Goal: Navigation & Orientation: Find specific page/section

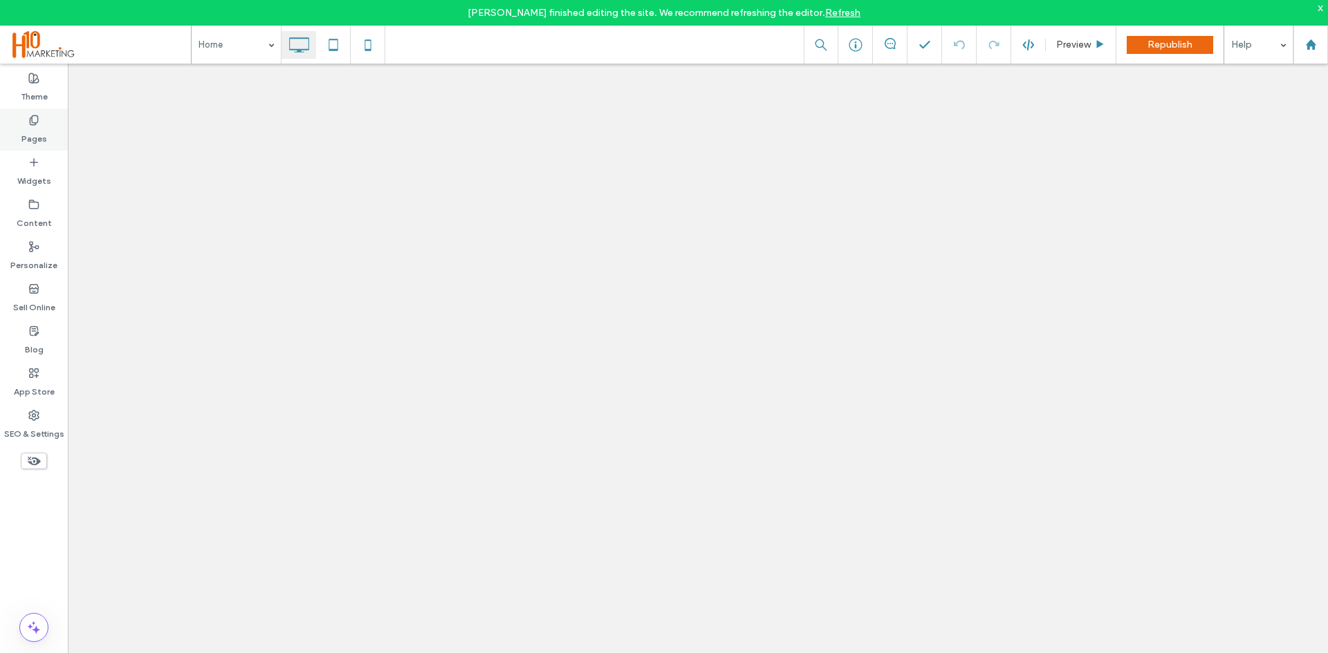
click at [54, 121] on div "Pages" at bounding box center [34, 130] width 68 height 42
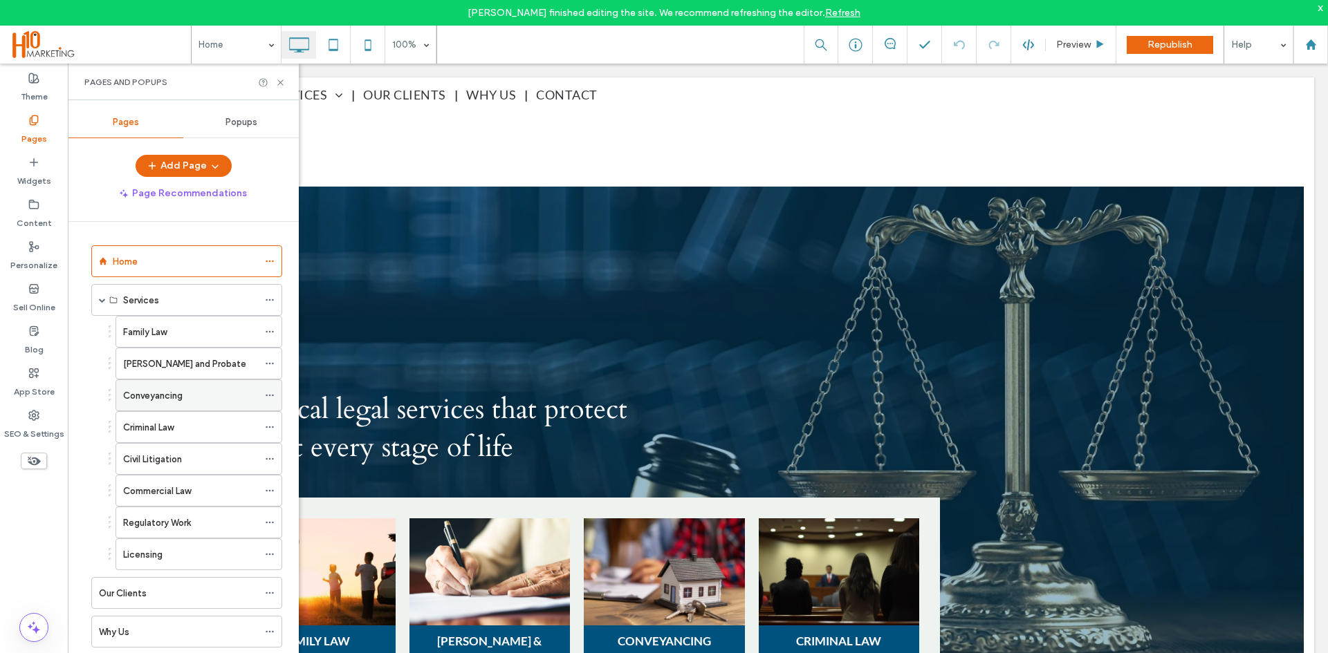
scroll to position [2627, 0]
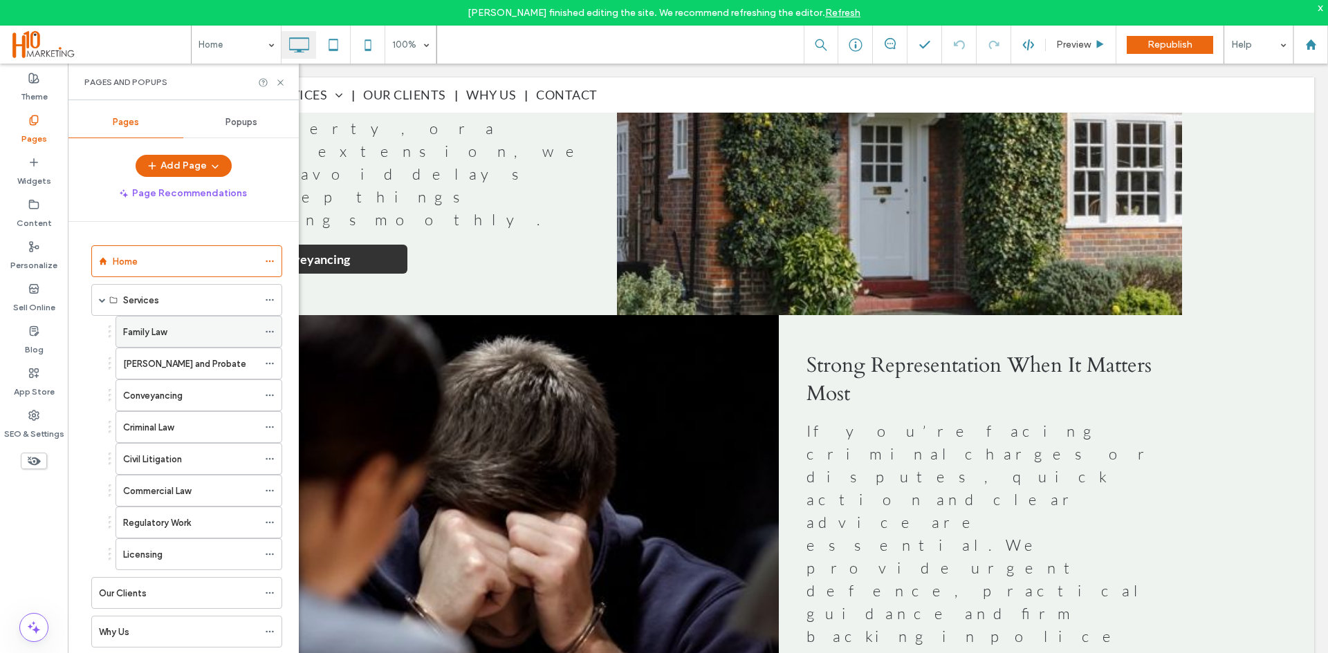
click at [153, 324] on div "Family Law" at bounding box center [190, 332] width 135 height 30
click at [277, 80] on icon at bounding box center [280, 82] width 10 height 10
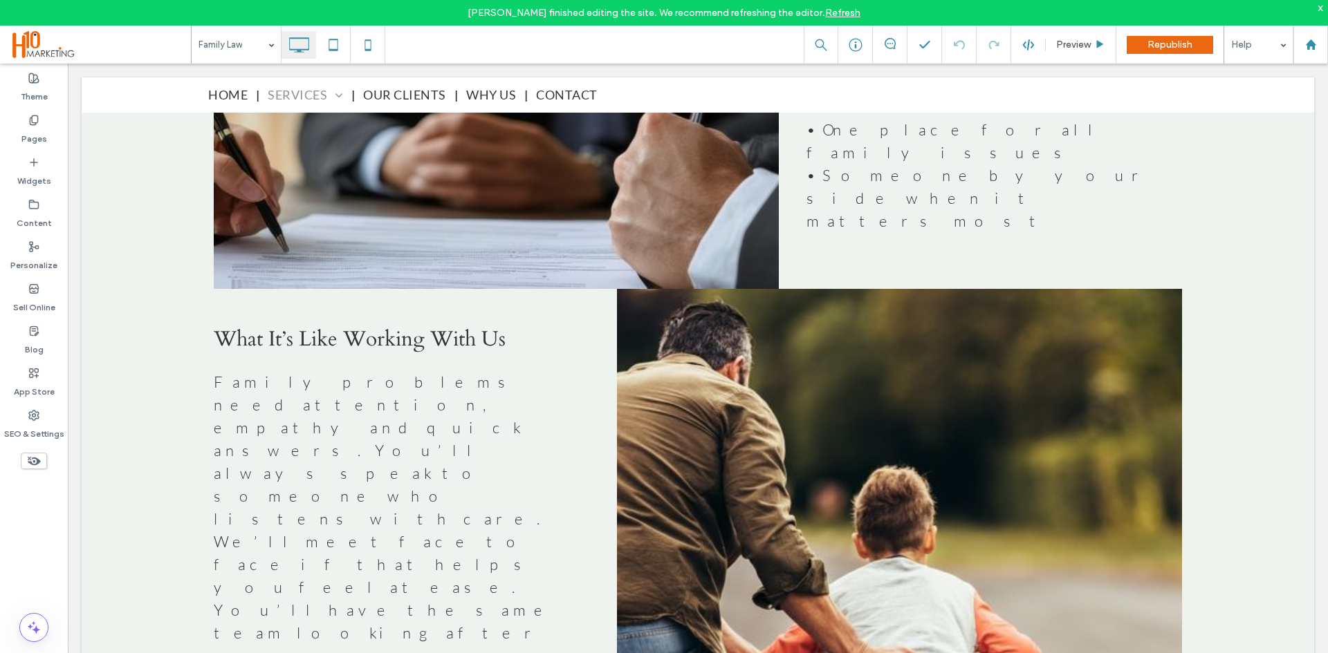
scroll to position [1590, 0]
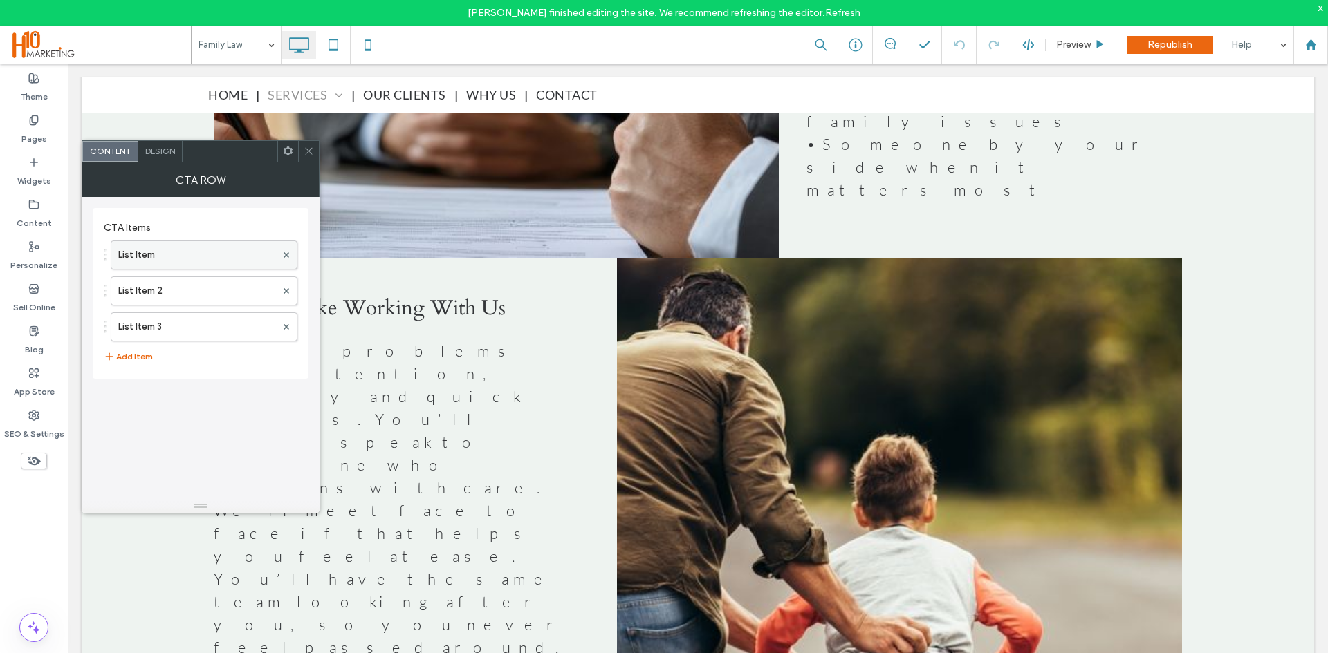
click at [135, 253] on label "List Item" at bounding box center [197, 255] width 158 height 28
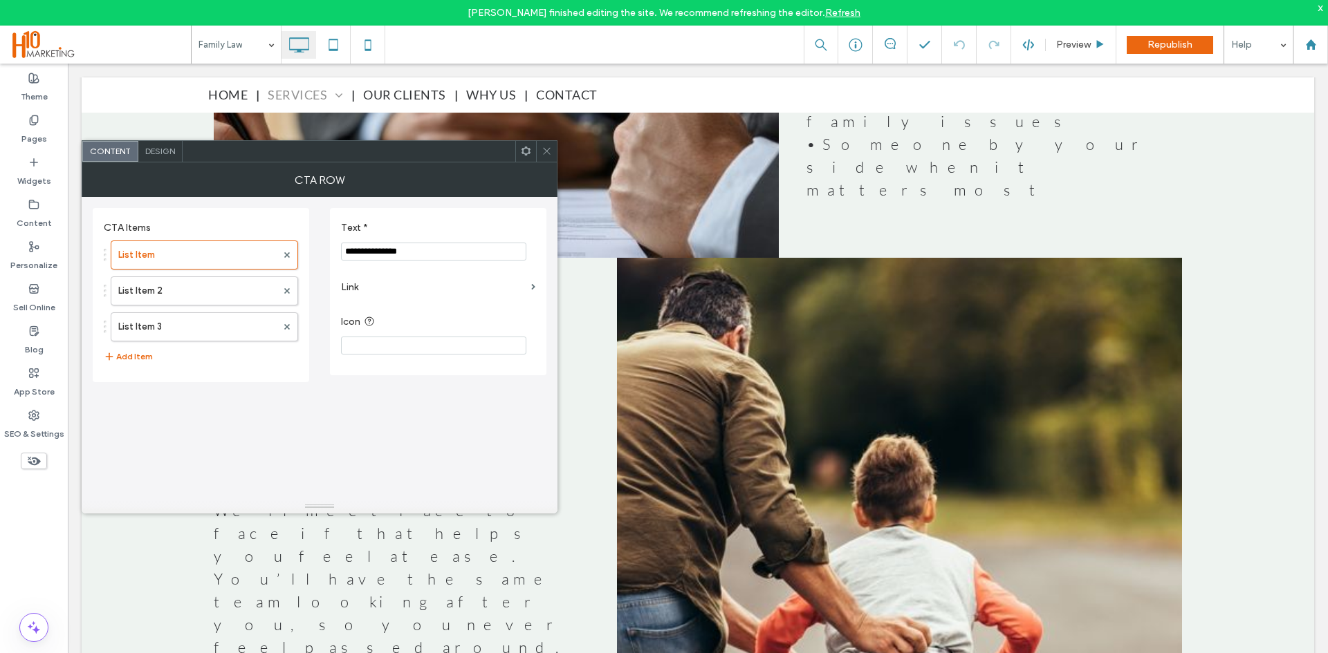
click at [509, 286] on label "Link" at bounding box center [433, 288] width 185 height 26
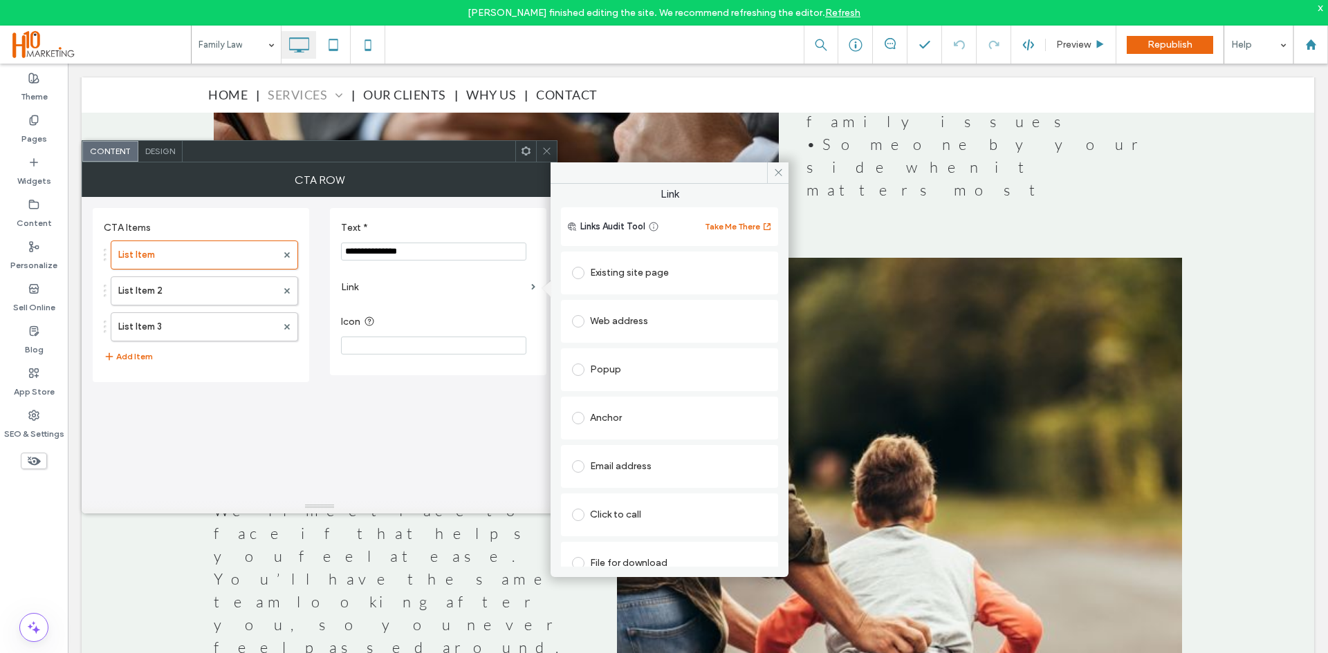
scroll to position [0, 0]
click at [612, 317] on div "Web address" at bounding box center [669, 326] width 195 height 22
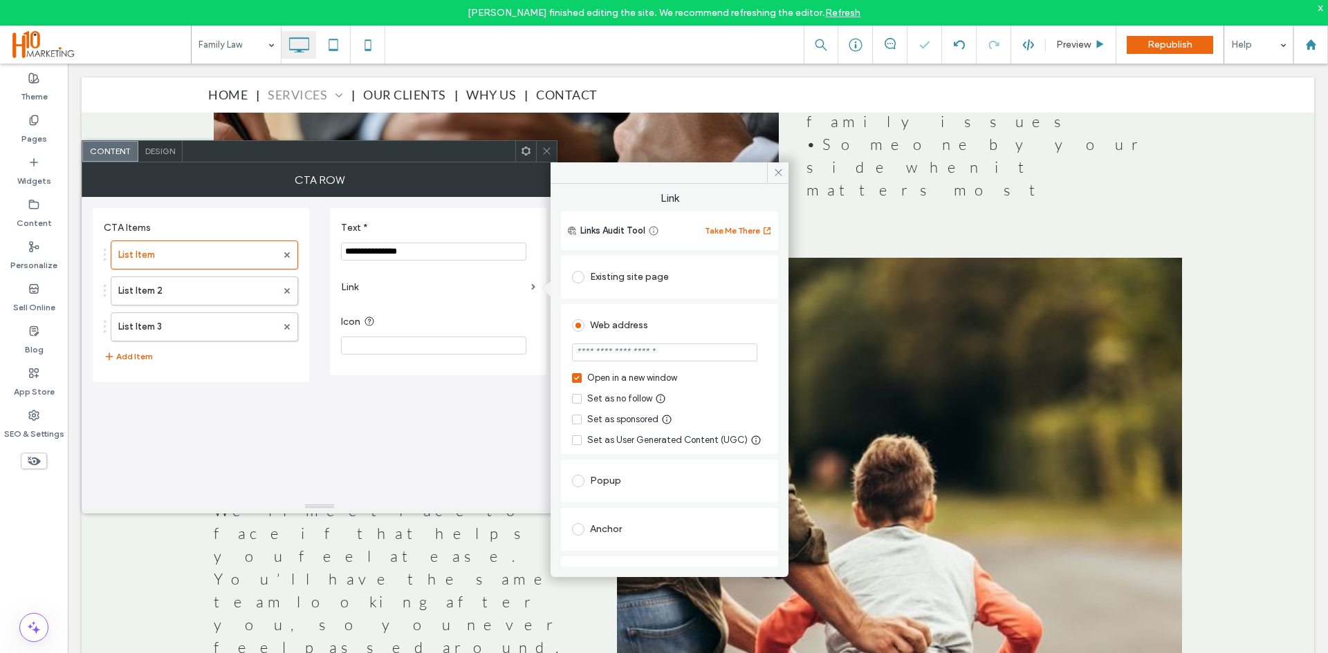
click at [577, 273] on span at bounding box center [578, 277] width 12 height 12
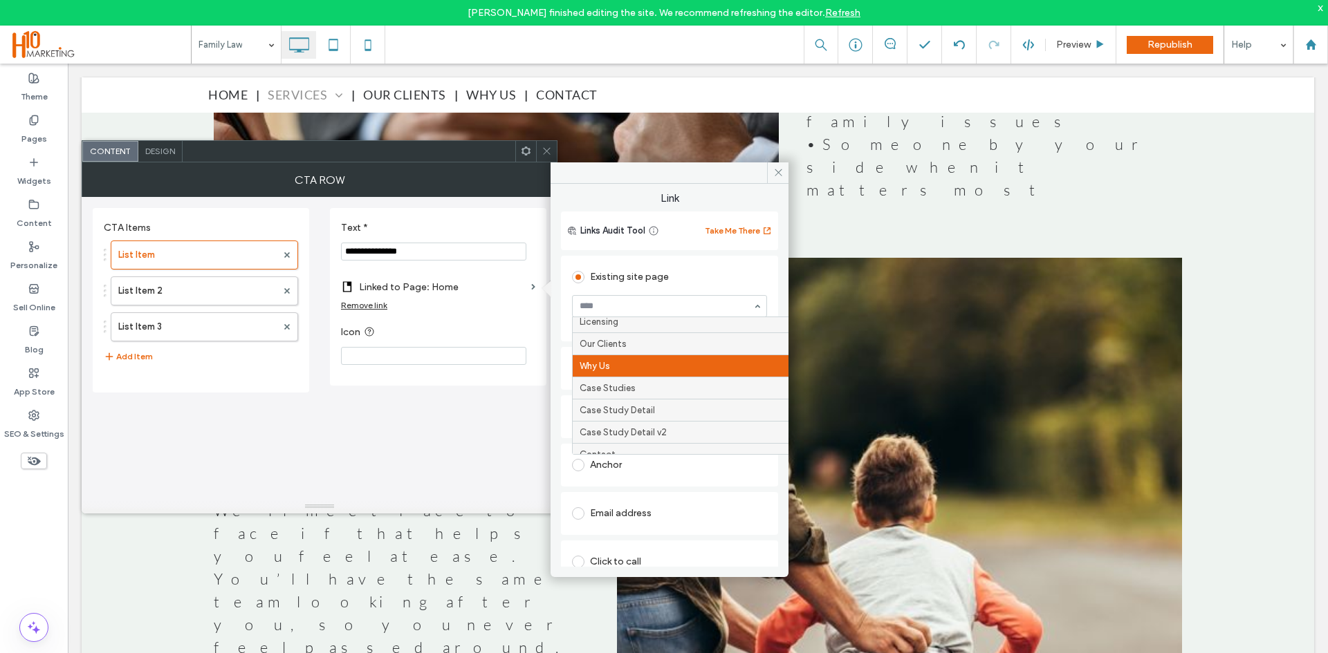
scroll to position [207, 0]
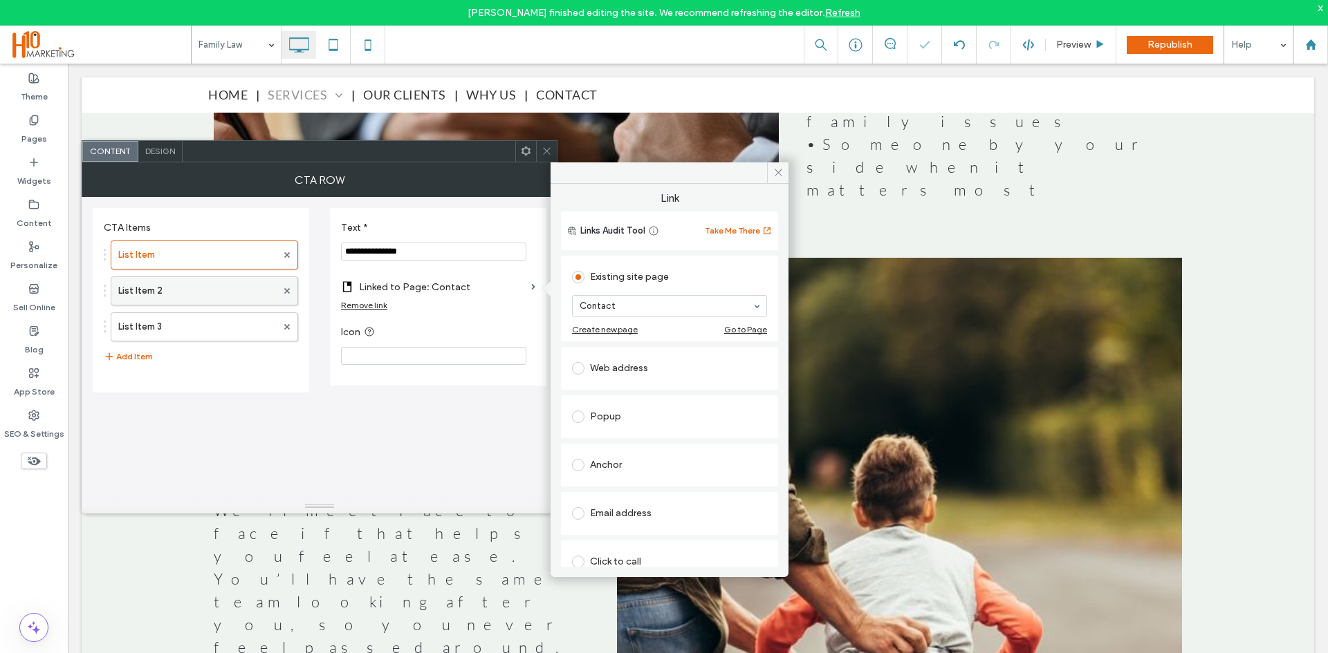
click at [169, 292] on label "List Item 2" at bounding box center [197, 291] width 158 height 28
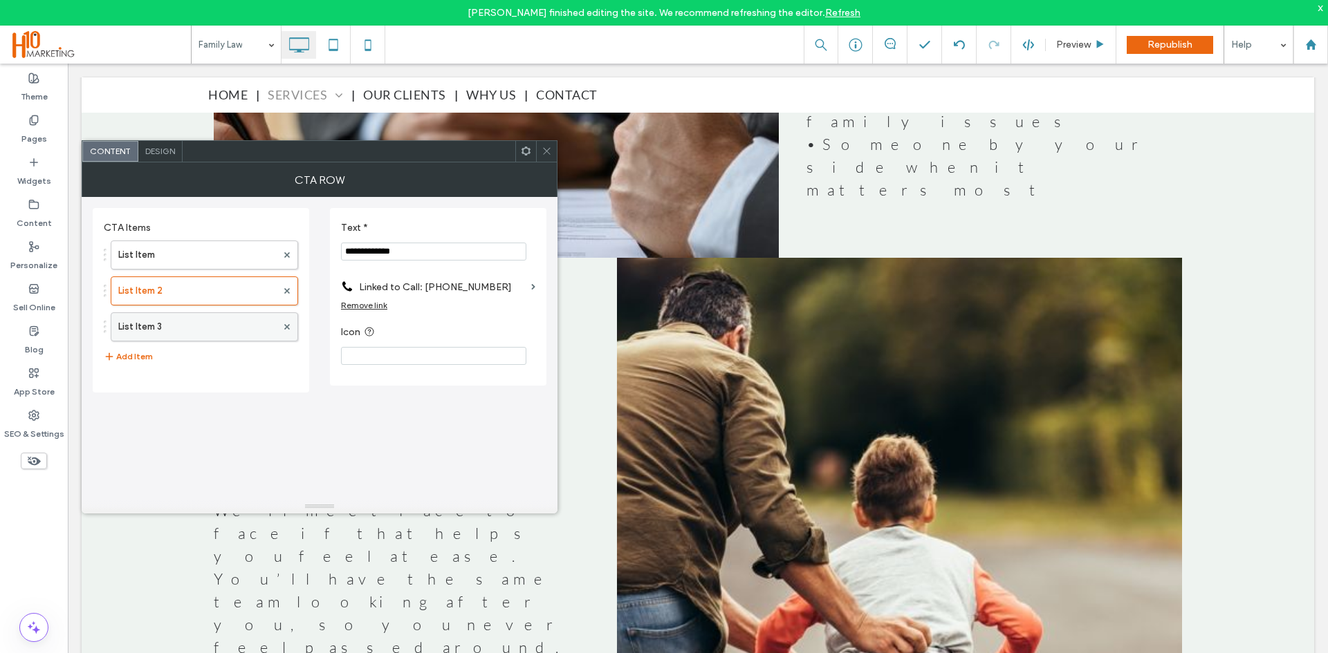
click at [158, 323] on label "List Item 3" at bounding box center [197, 327] width 158 height 28
click at [482, 281] on label "Linked to Email: email@mail.com" at bounding box center [456, 288] width 194 height 26
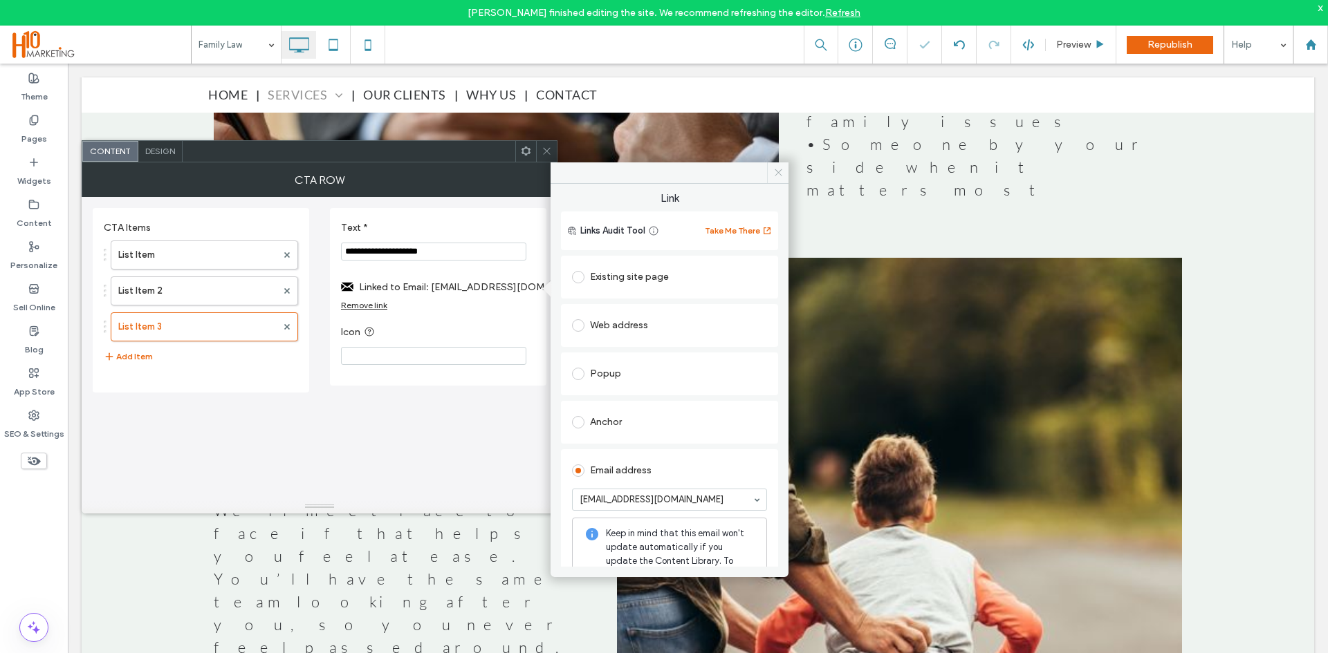
click at [779, 176] on icon at bounding box center [778, 172] width 10 height 10
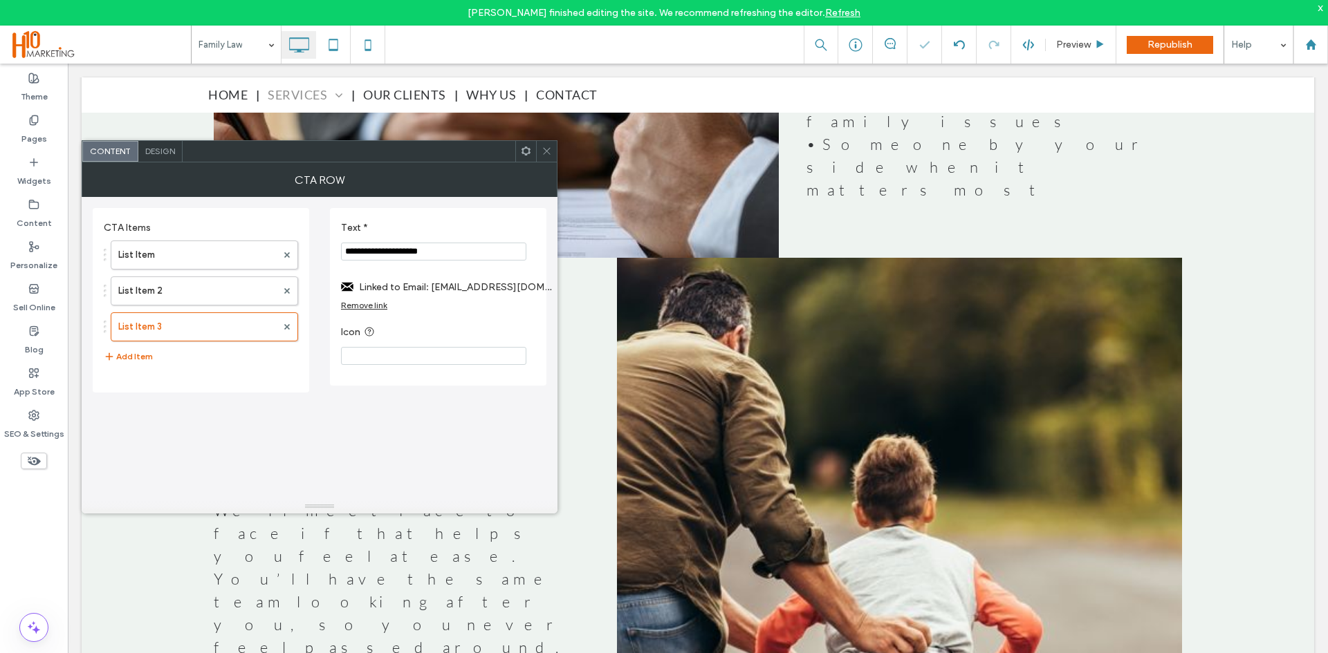
click at [550, 151] on icon at bounding box center [546, 151] width 10 height 10
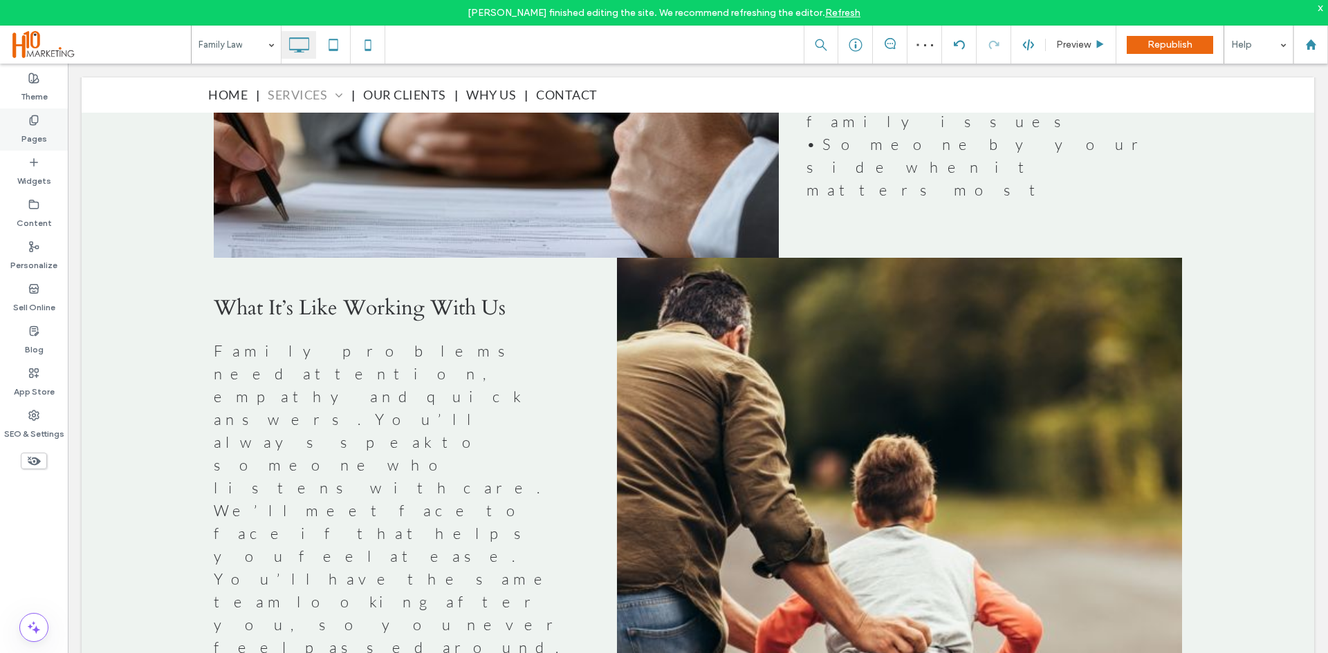
click at [39, 141] on label "Pages" at bounding box center [34, 135] width 26 height 19
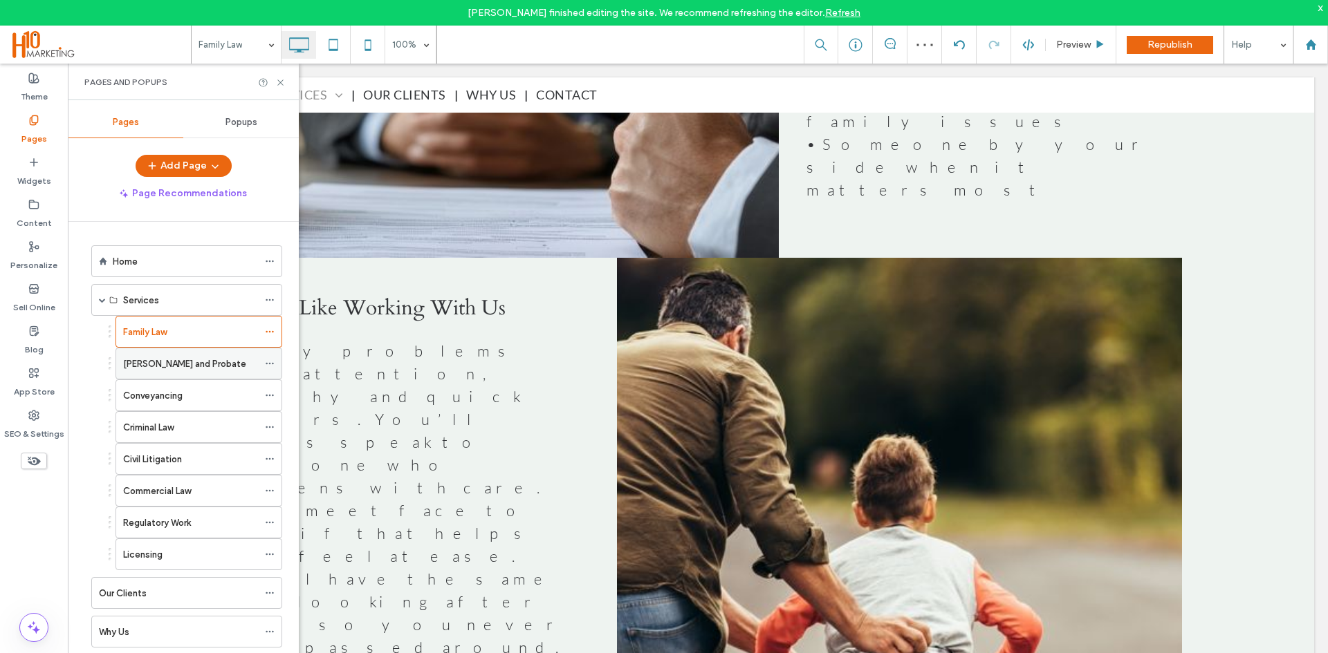
click at [198, 367] on div "Wills and Probate" at bounding box center [190, 364] width 135 height 15
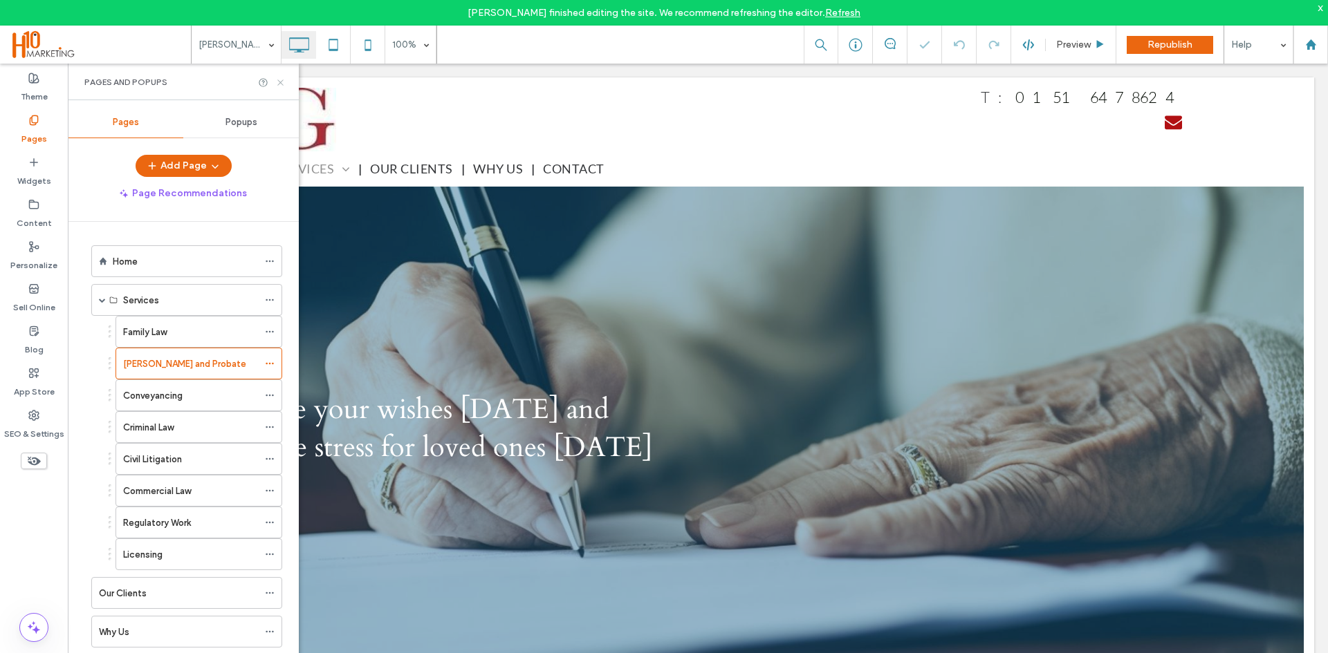
drag, startPoint x: 280, startPoint y: 82, endPoint x: 311, endPoint y: 193, distance: 114.9
click at [280, 82] on icon at bounding box center [280, 82] width 10 height 10
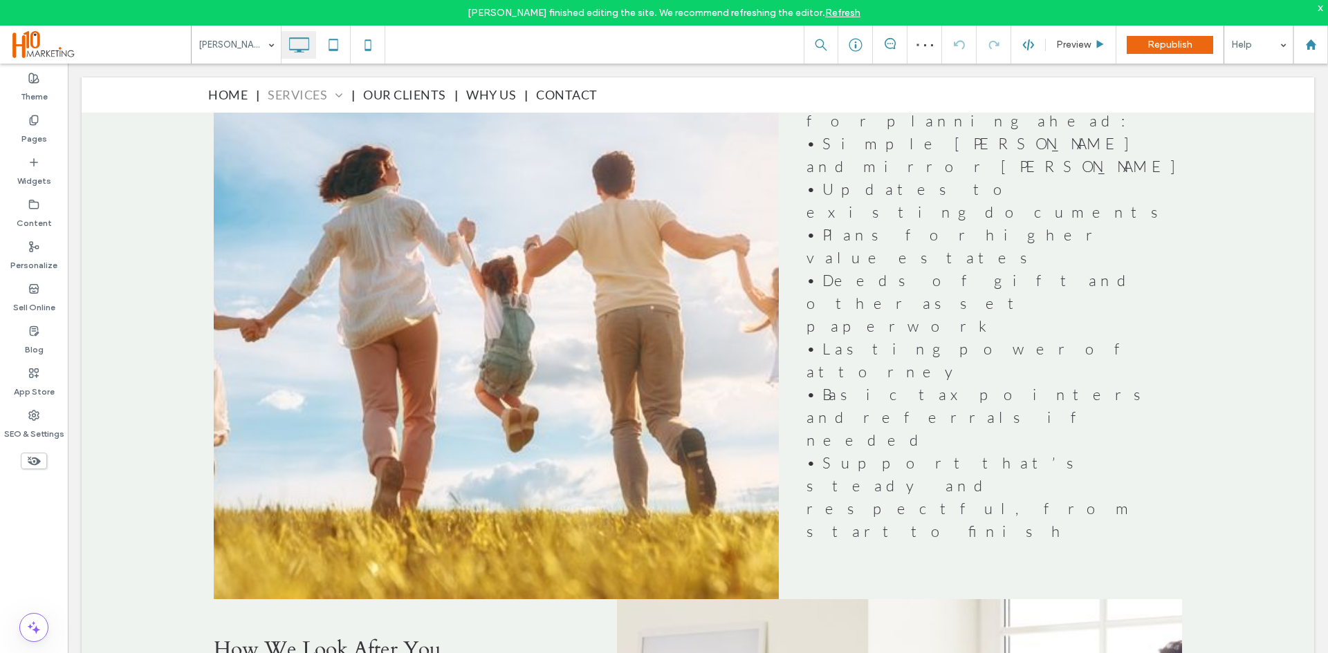
scroll to position [1590, 0]
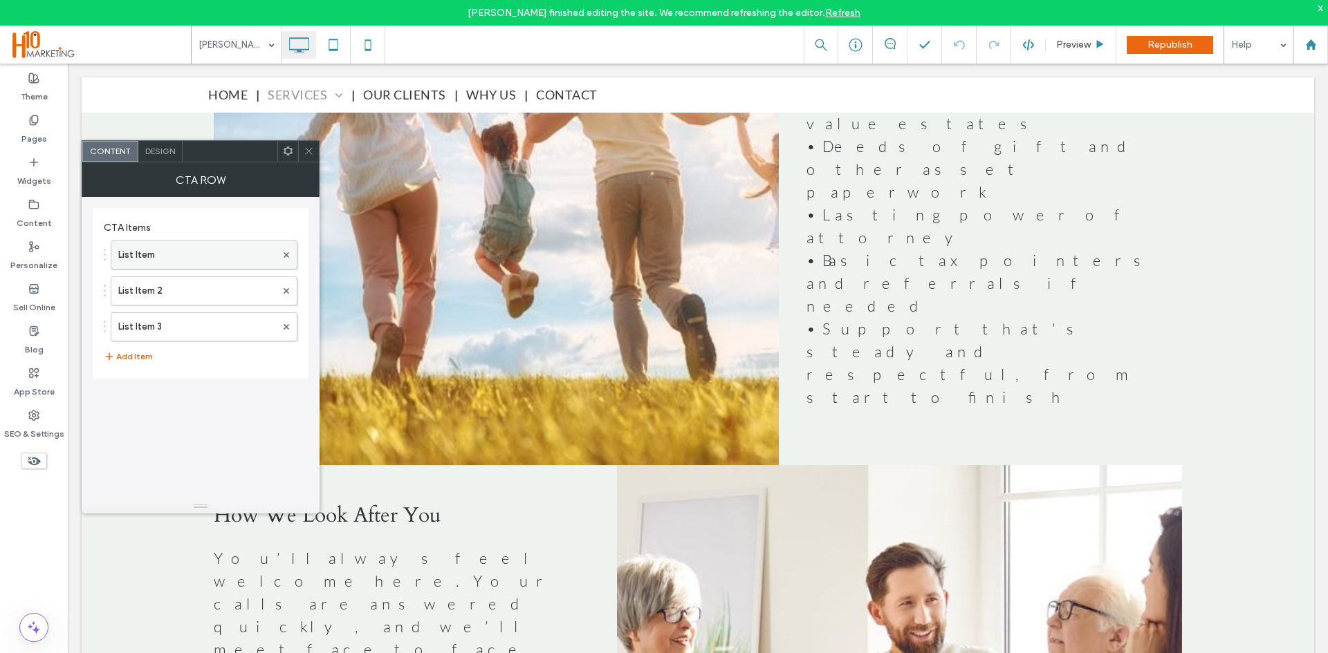
click at [183, 248] on label "List Item" at bounding box center [197, 255] width 158 height 28
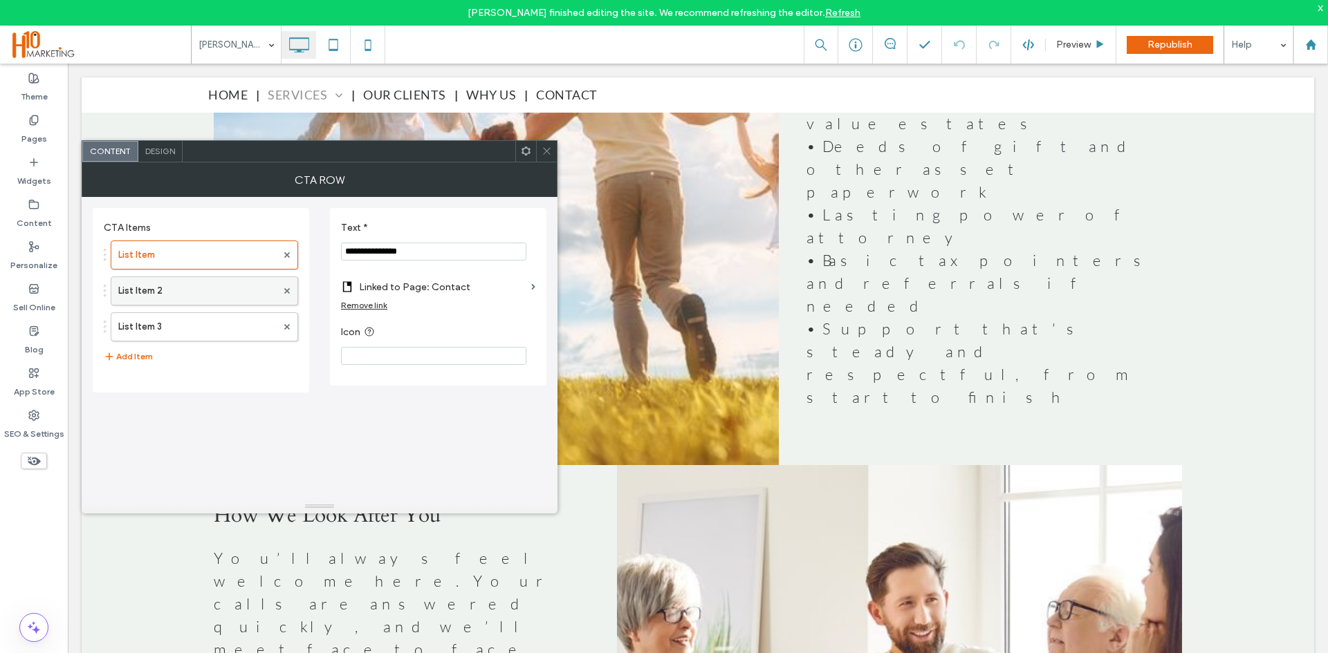
click at [186, 288] on label "List Item 2" at bounding box center [197, 291] width 158 height 28
click at [191, 326] on label "List Item 3" at bounding box center [197, 327] width 158 height 28
click at [541, 151] on icon at bounding box center [546, 151] width 10 height 10
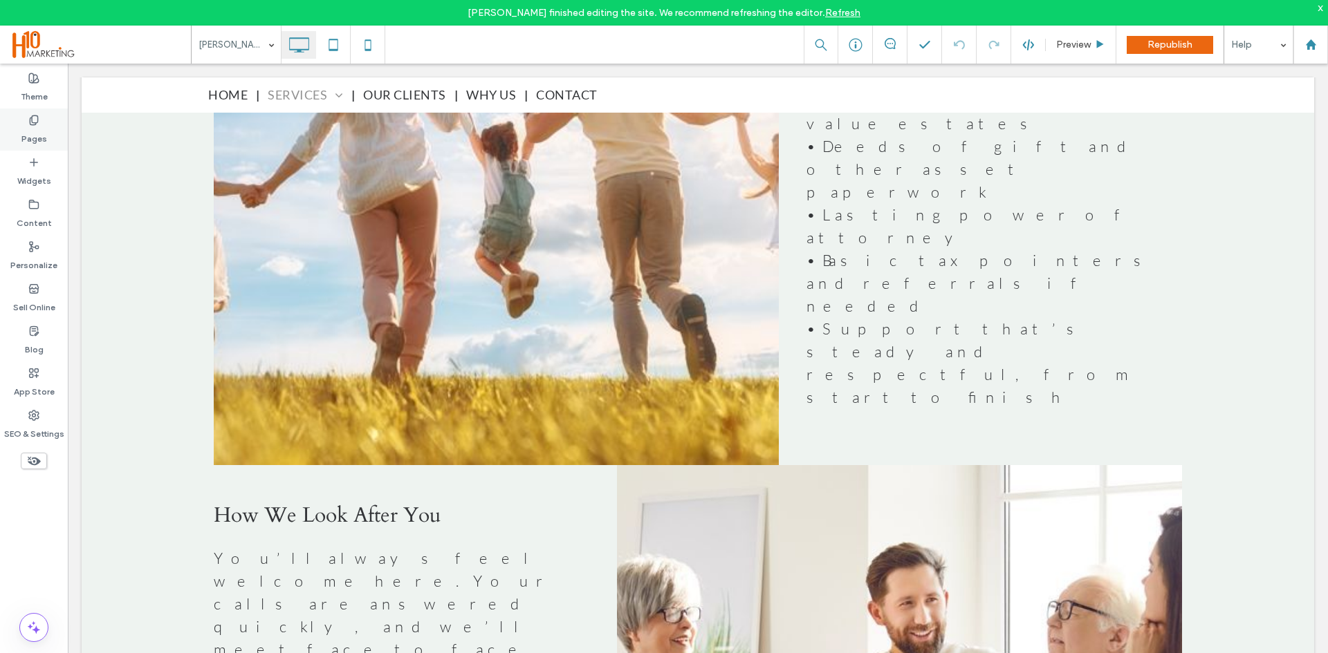
click at [31, 119] on icon at bounding box center [33, 120] width 11 height 11
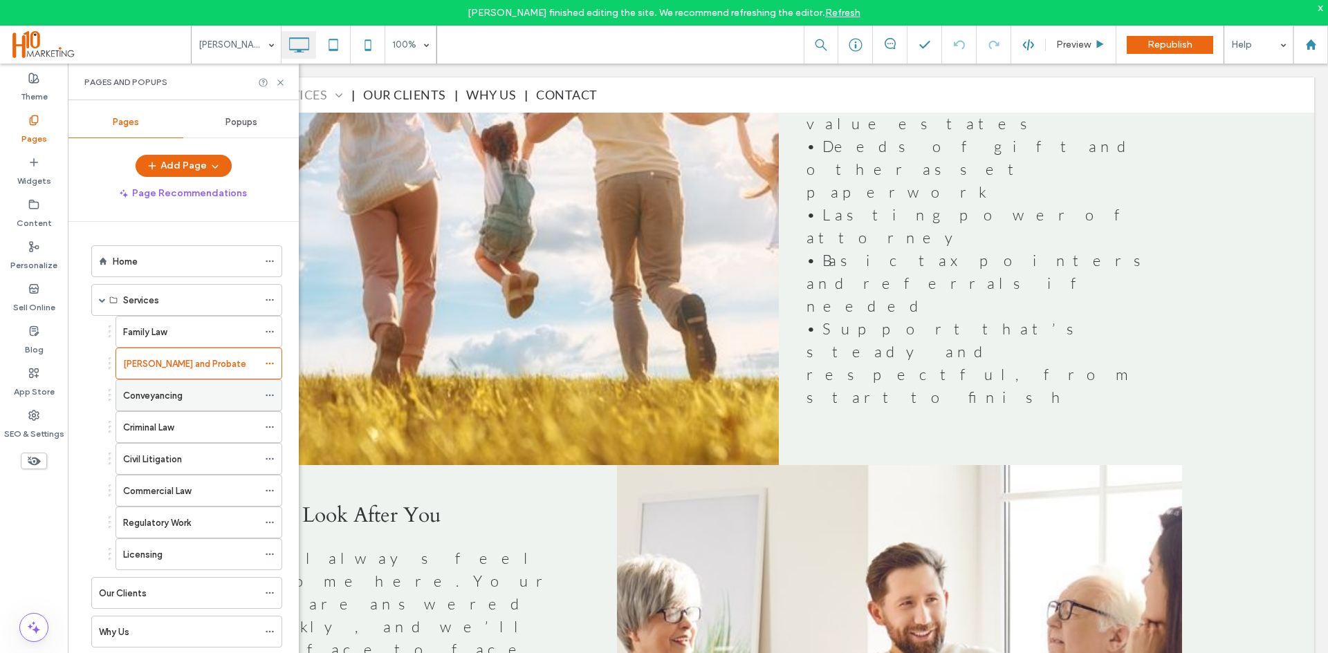
click at [164, 396] on label "Conveyancing" at bounding box center [152, 396] width 59 height 24
click at [281, 82] on use at bounding box center [280, 83] width 6 height 6
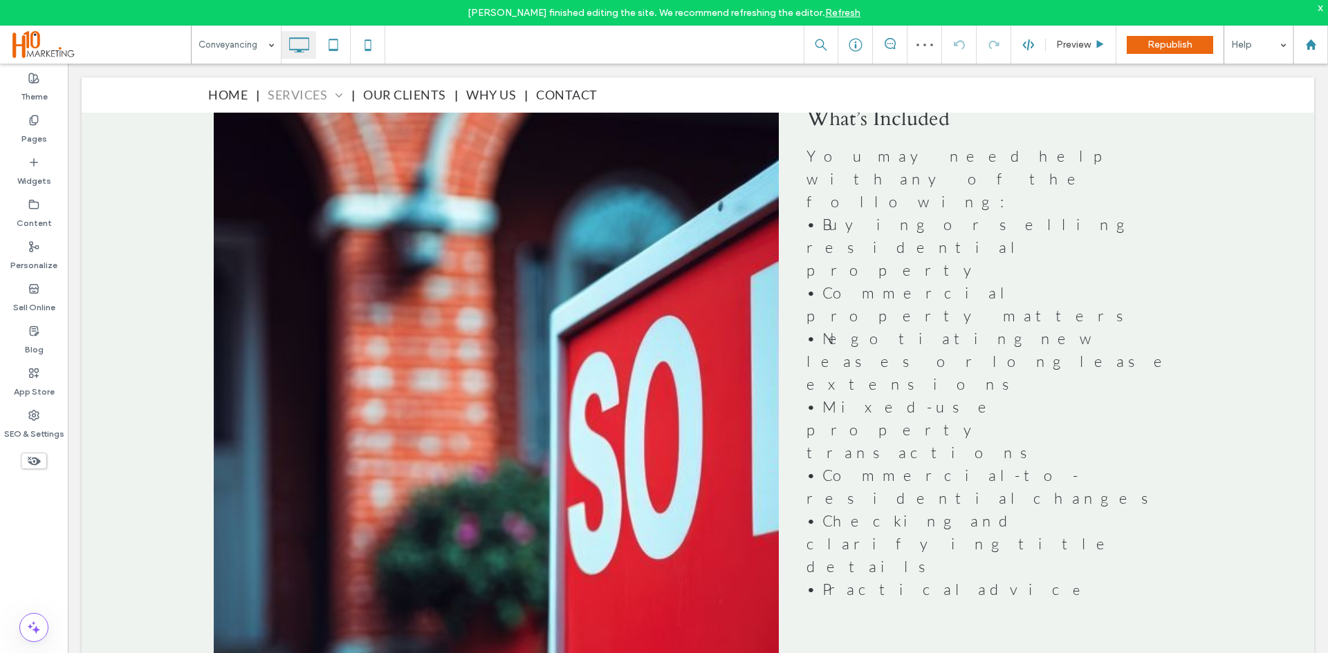
scroll to position [1383, 0]
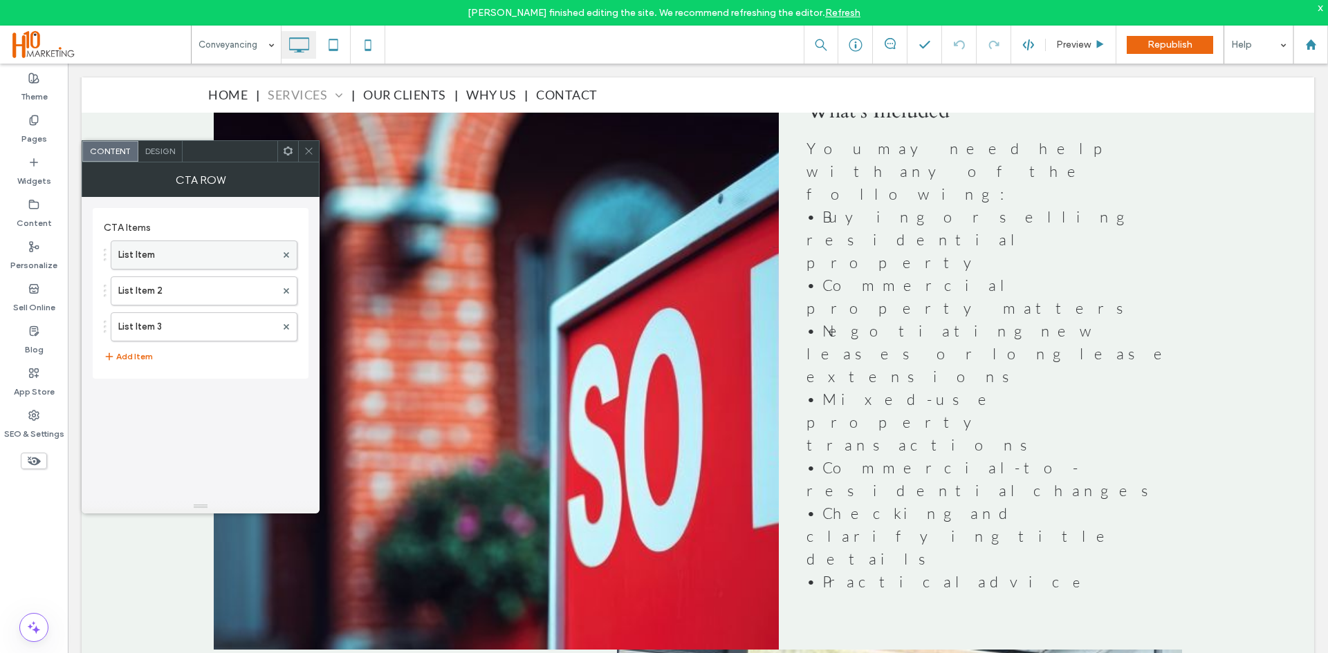
click at [204, 256] on label "List Item" at bounding box center [197, 255] width 158 height 28
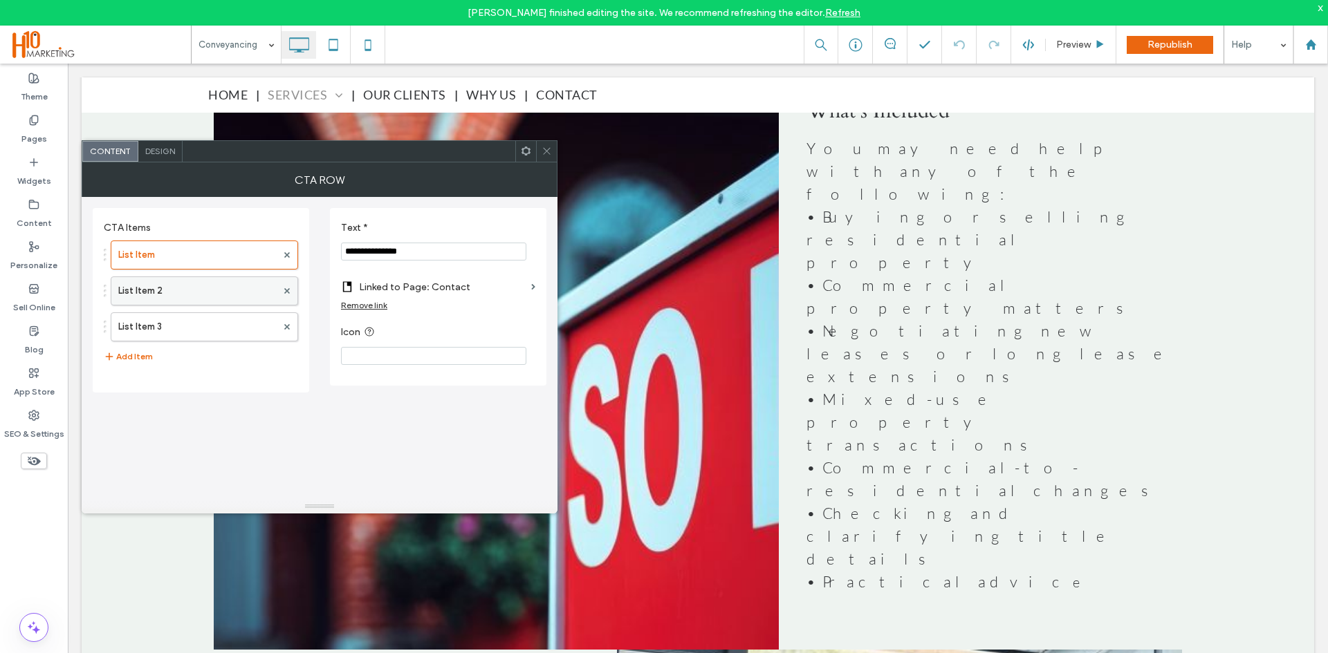
click at [204, 290] on label "List Item 2" at bounding box center [197, 291] width 158 height 28
click at [202, 317] on label "List Item 3" at bounding box center [197, 327] width 158 height 28
click at [25, 140] on label "Pages" at bounding box center [34, 135] width 26 height 19
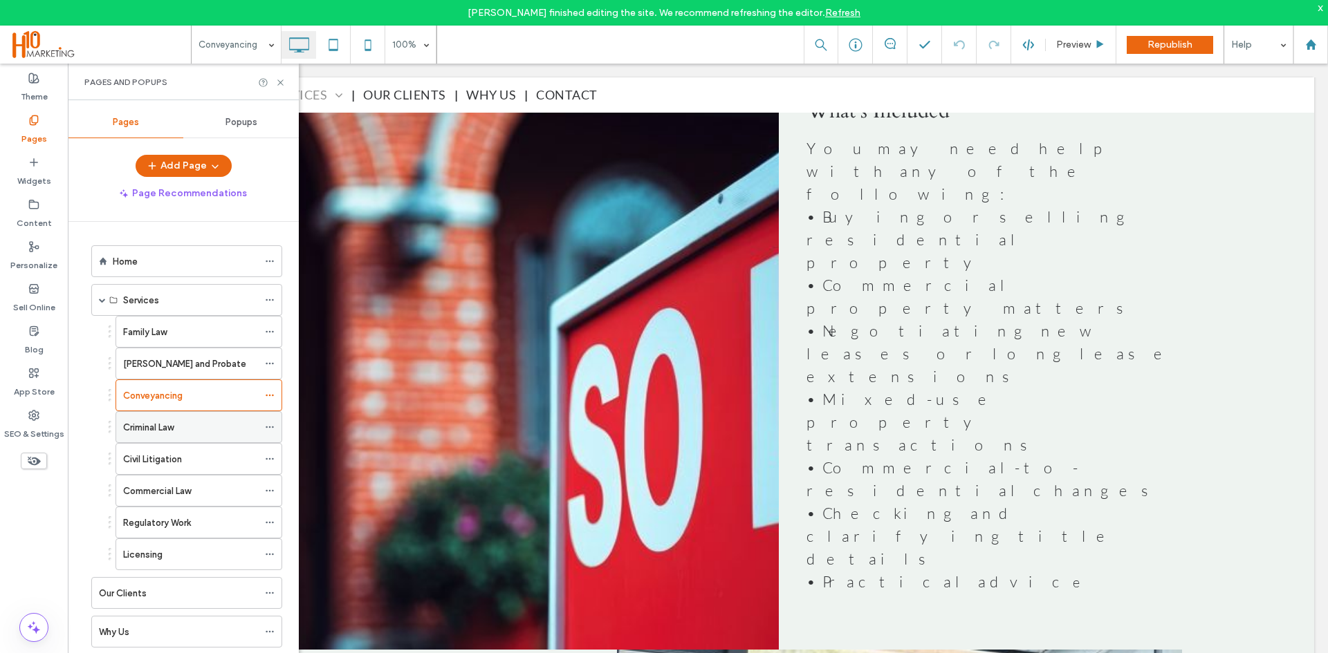
click at [183, 423] on div "Criminal Law" at bounding box center [190, 427] width 135 height 15
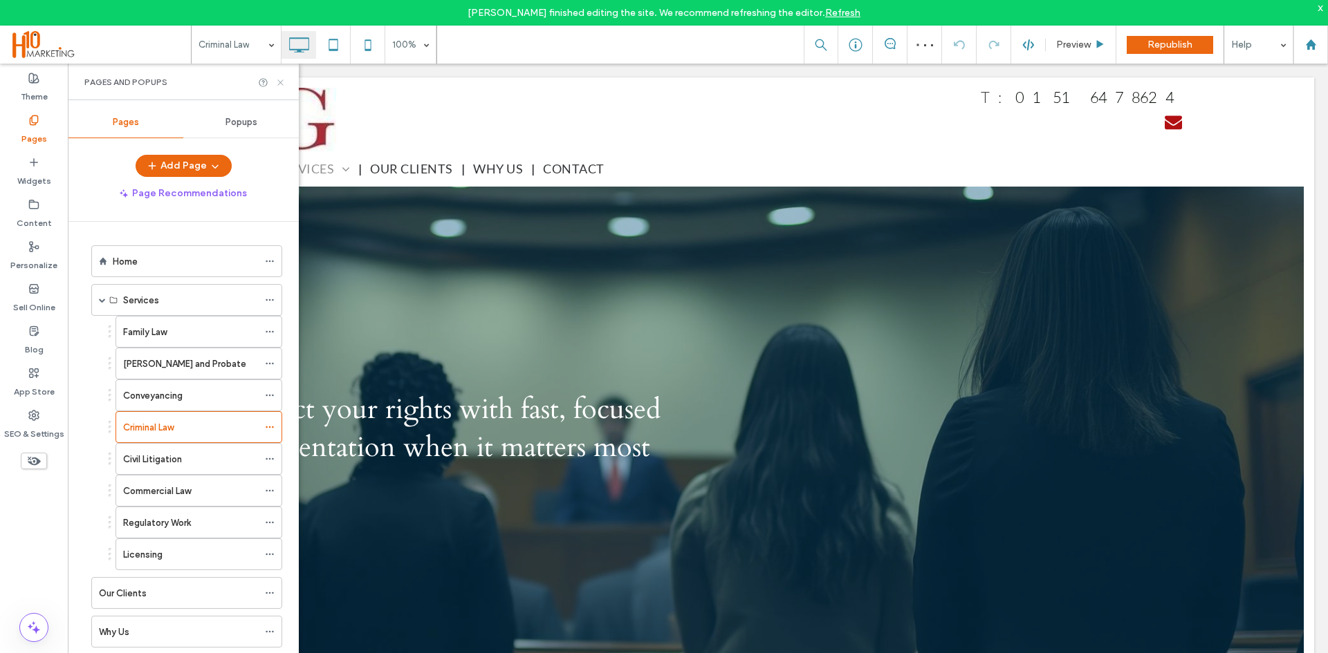
click at [278, 83] on icon at bounding box center [280, 82] width 10 height 10
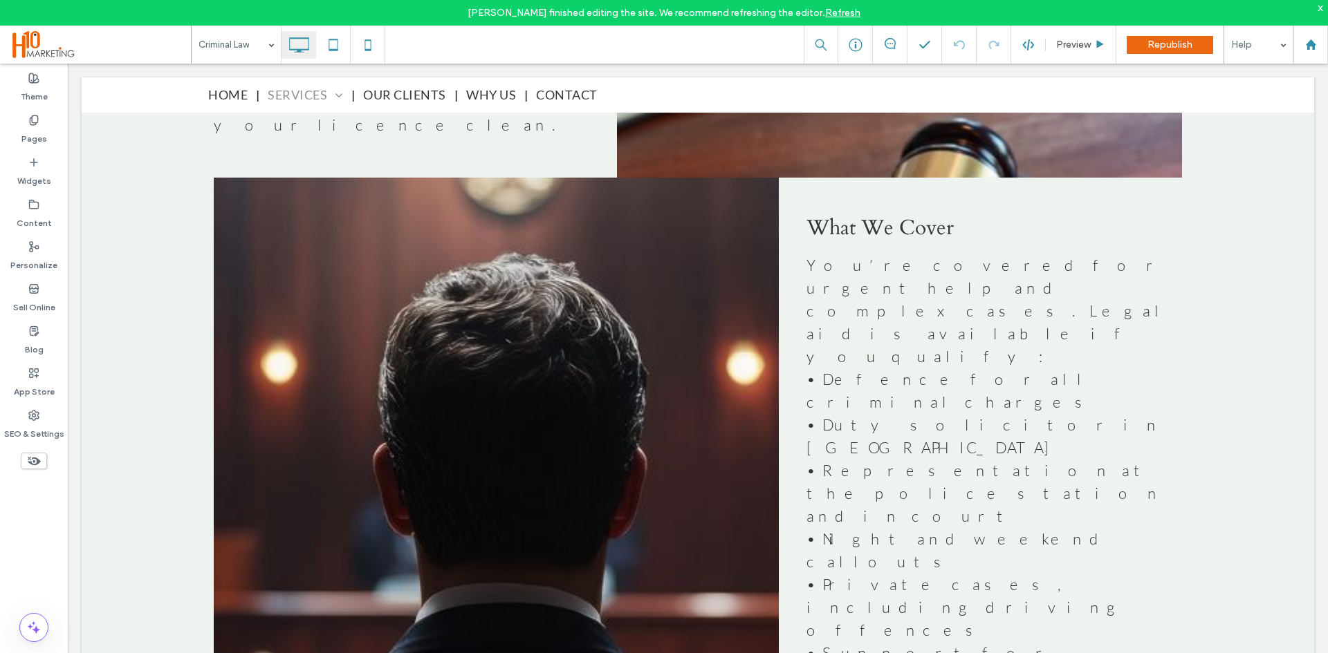
scroll to position [1314, 0]
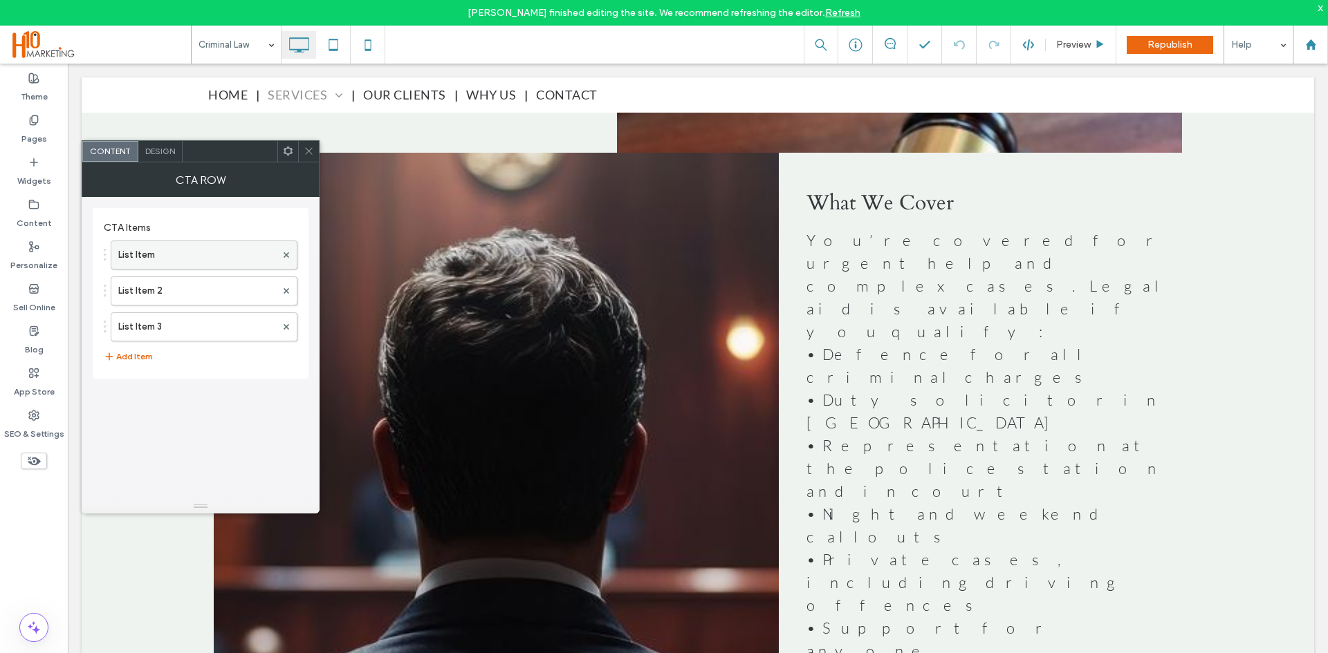
click at [185, 262] on label "List Item" at bounding box center [197, 255] width 158 height 28
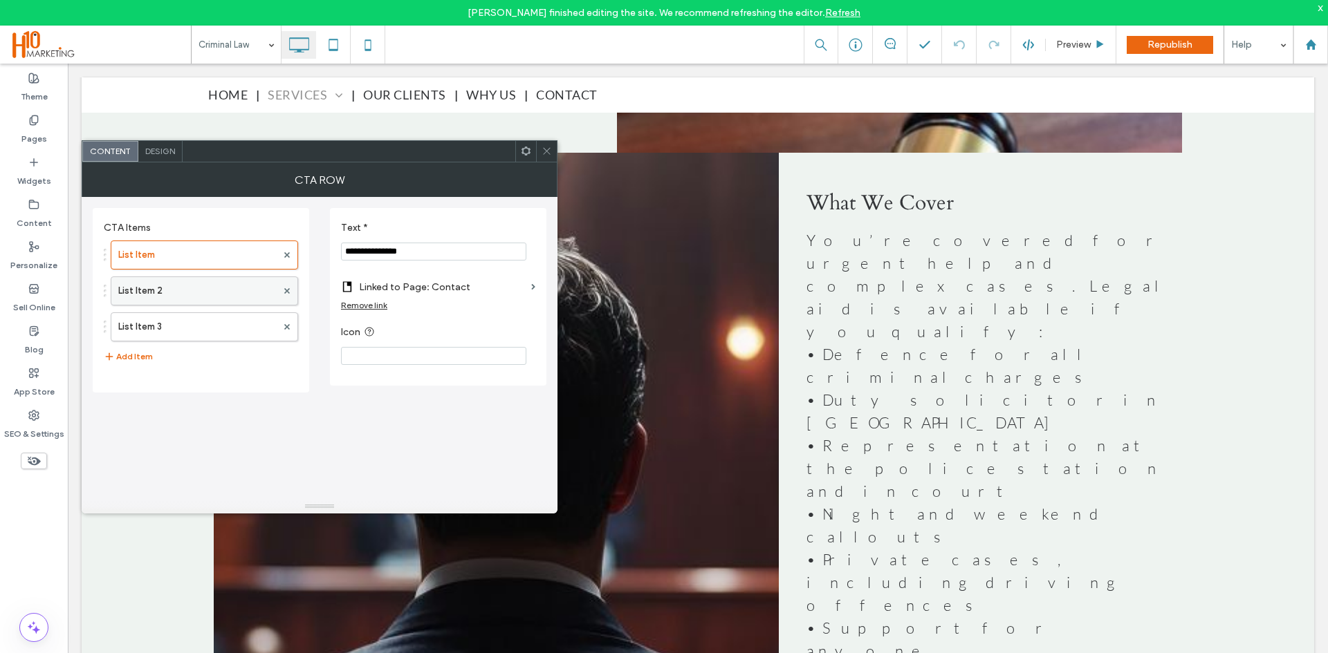
click at [180, 284] on label "List Item 2" at bounding box center [197, 291] width 158 height 28
click at [191, 319] on label "List Item 3" at bounding box center [197, 327] width 158 height 28
click at [29, 118] on icon at bounding box center [33, 120] width 11 height 11
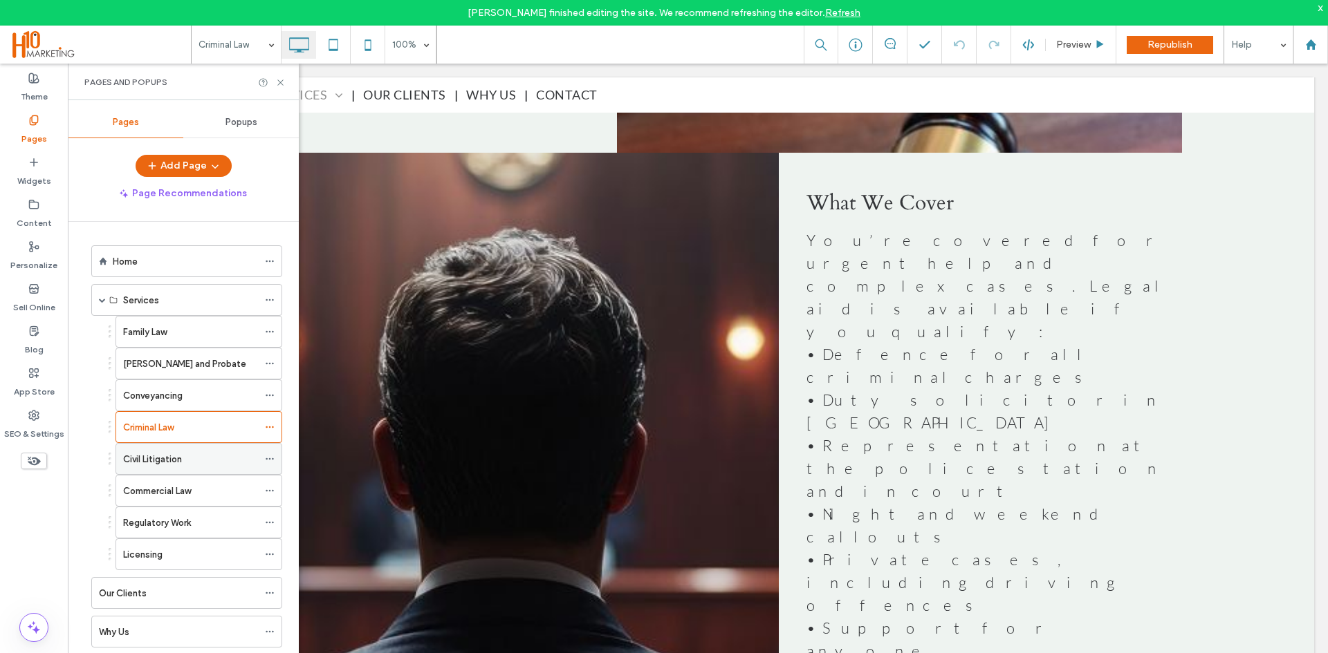
click at [165, 460] on label "Civil Litigation" at bounding box center [152, 459] width 59 height 24
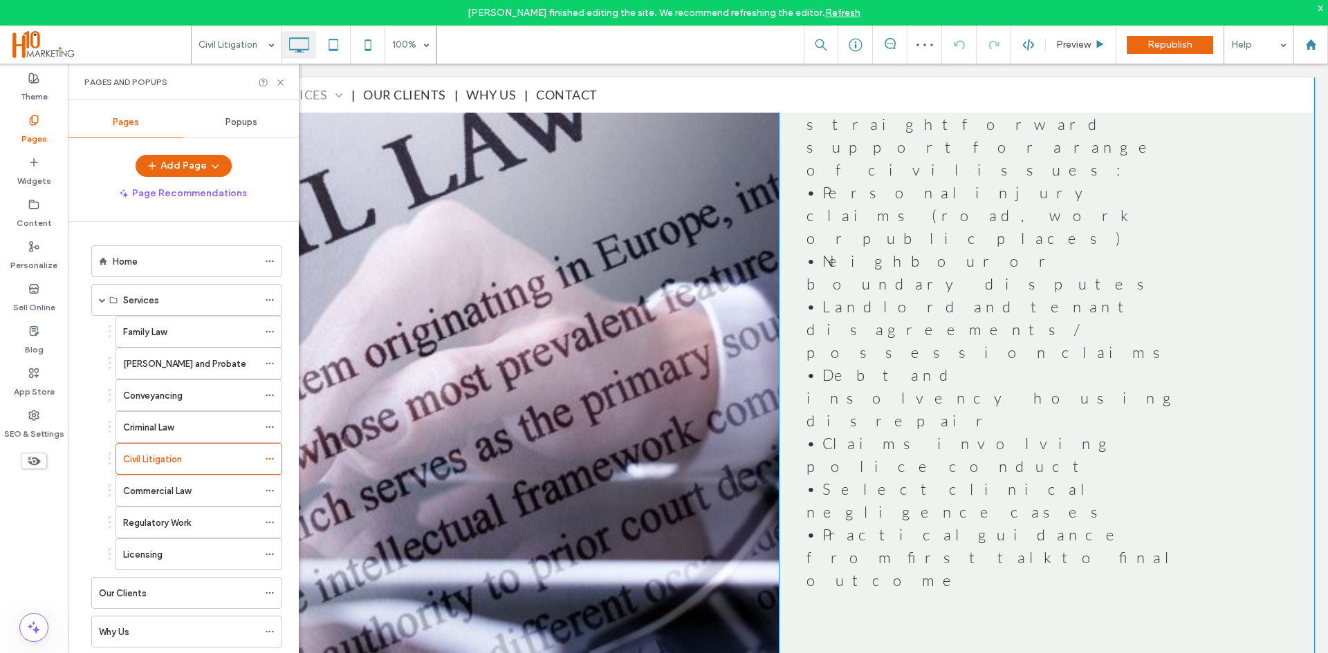
scroll to position [1383, 0]
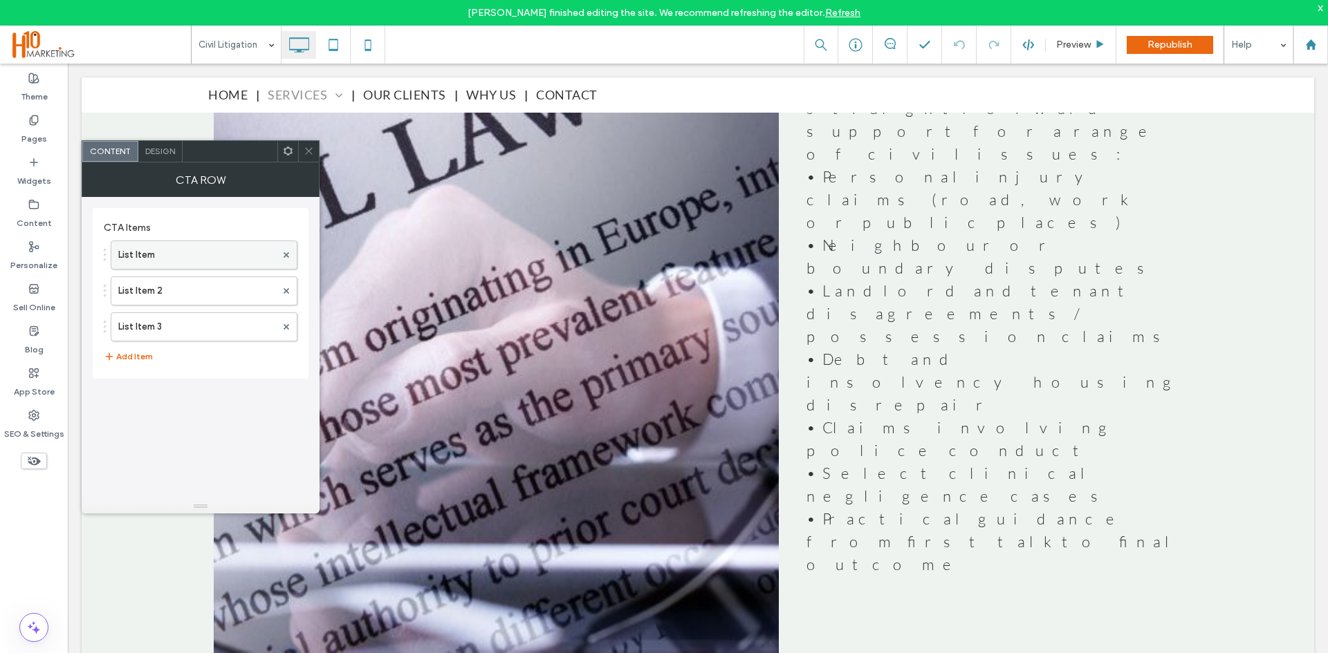
click at [160, 257] on label "List Item" at bounding box center [197, 255] width 158 height 28
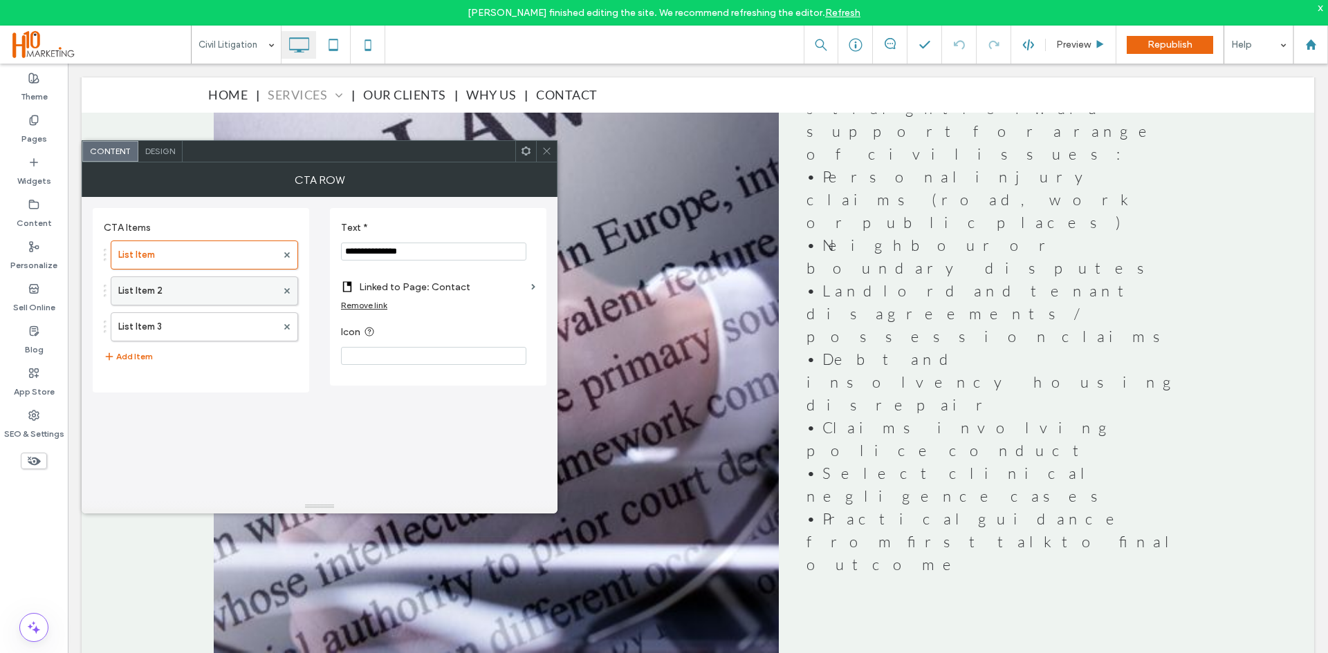
click at [162, 297] on label "List Item 2" at bounding box center [197, 291] width 158 height 28
click at [164, 339] on label "List Item 3" at bounding box center [197, 327] width 158 height 28
click at [24, 123] on div "Pages" at bounding box center [34, 130] width 68 height 42
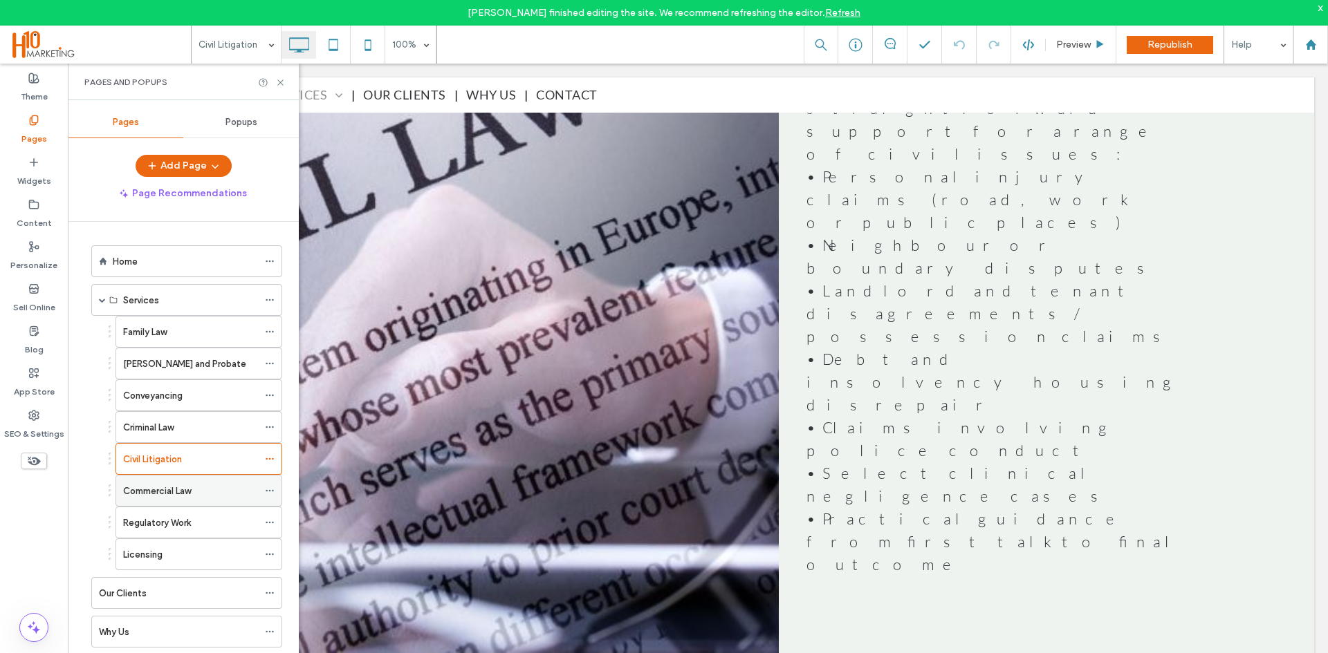
click at [171, 492] on label "Commercial Law" at bounding box center [157, 491] width 68 height 24
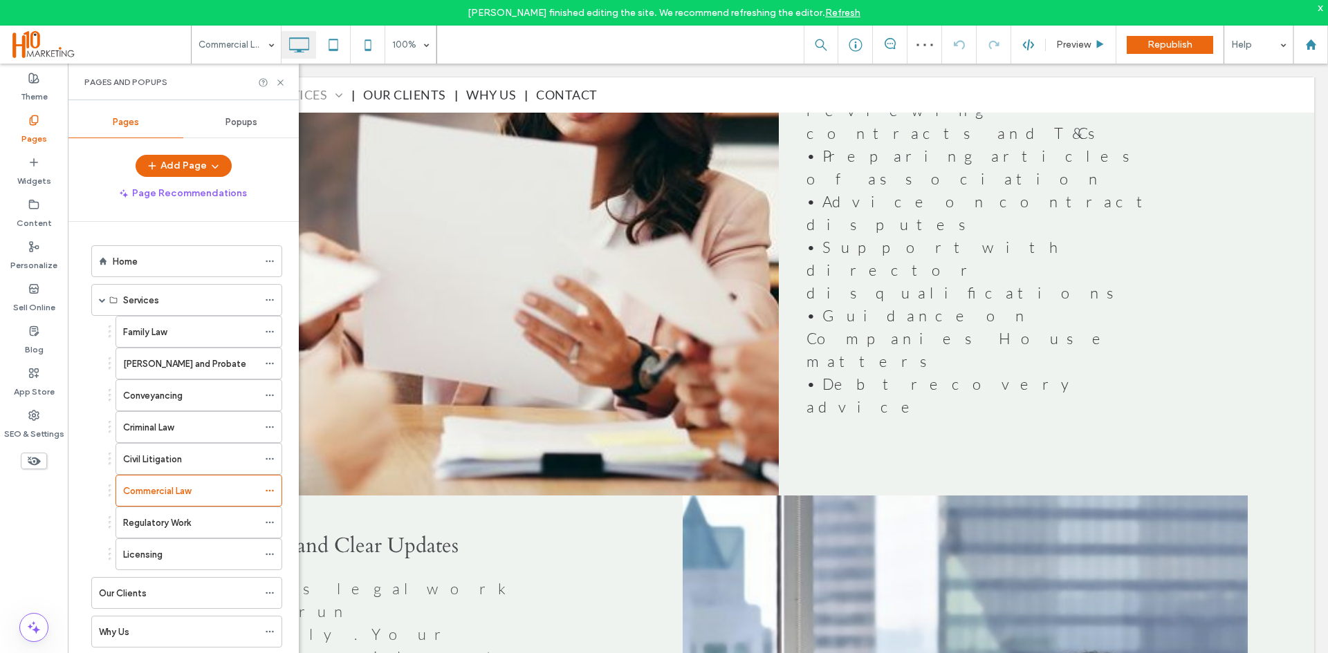
scroll to position [1729, 0]
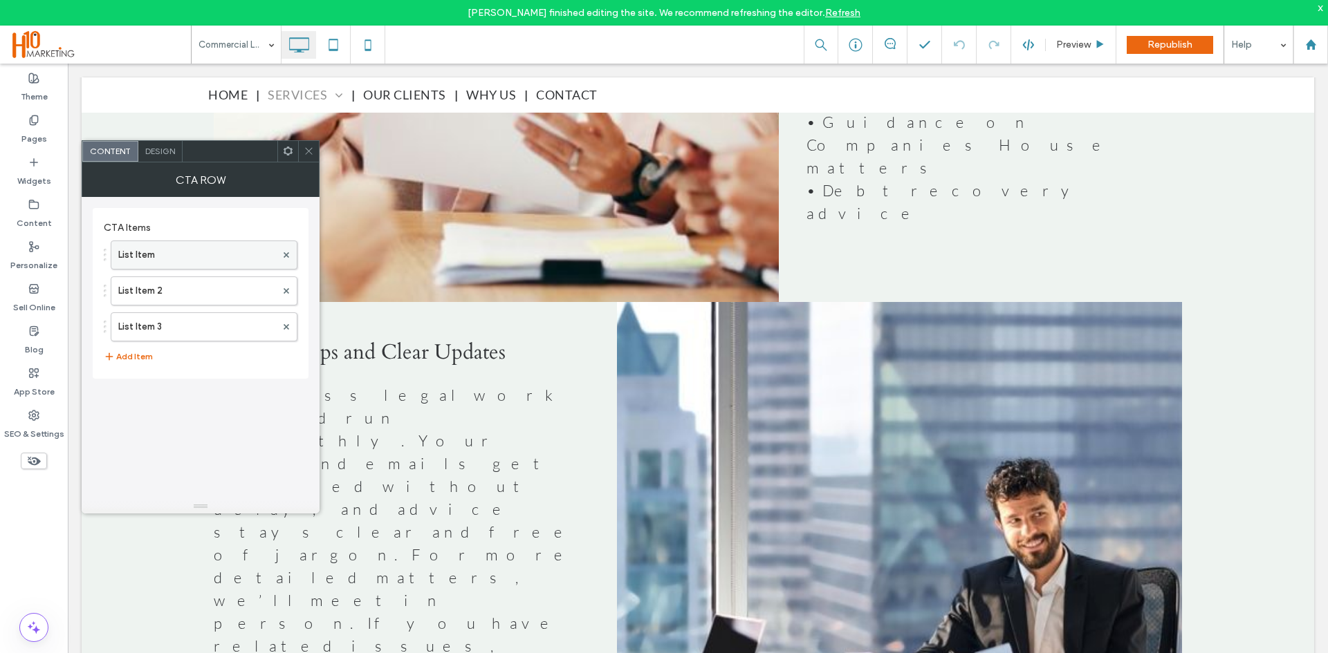
click at [176, 248] on label "List Item" at bounding box center [197, 255] width 158 height 28
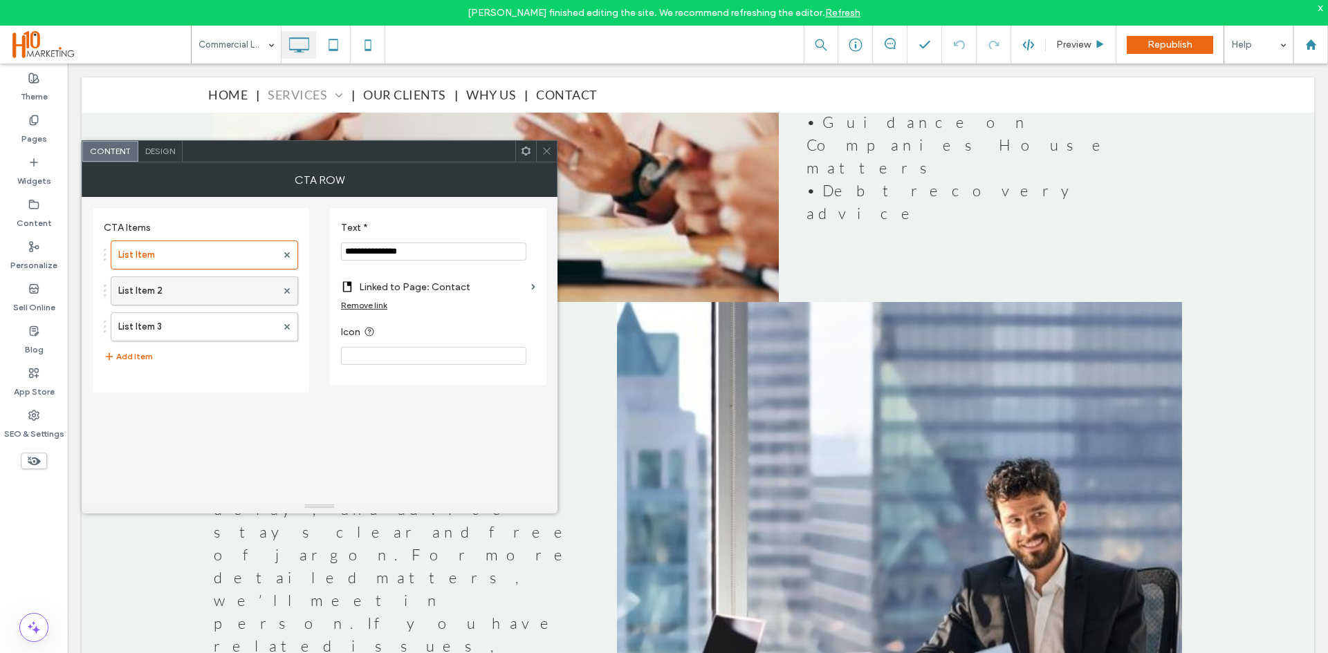
click at [183, 288] on label "List Item 2" at bounding box center [197, 291] width 158 height 28
click at [192, 331] on label "List Item 3" at bounding box center [197, 327] width 158 height 28
click at [32, 118] on icon at bounding box center [33, 120] width 11 height 11
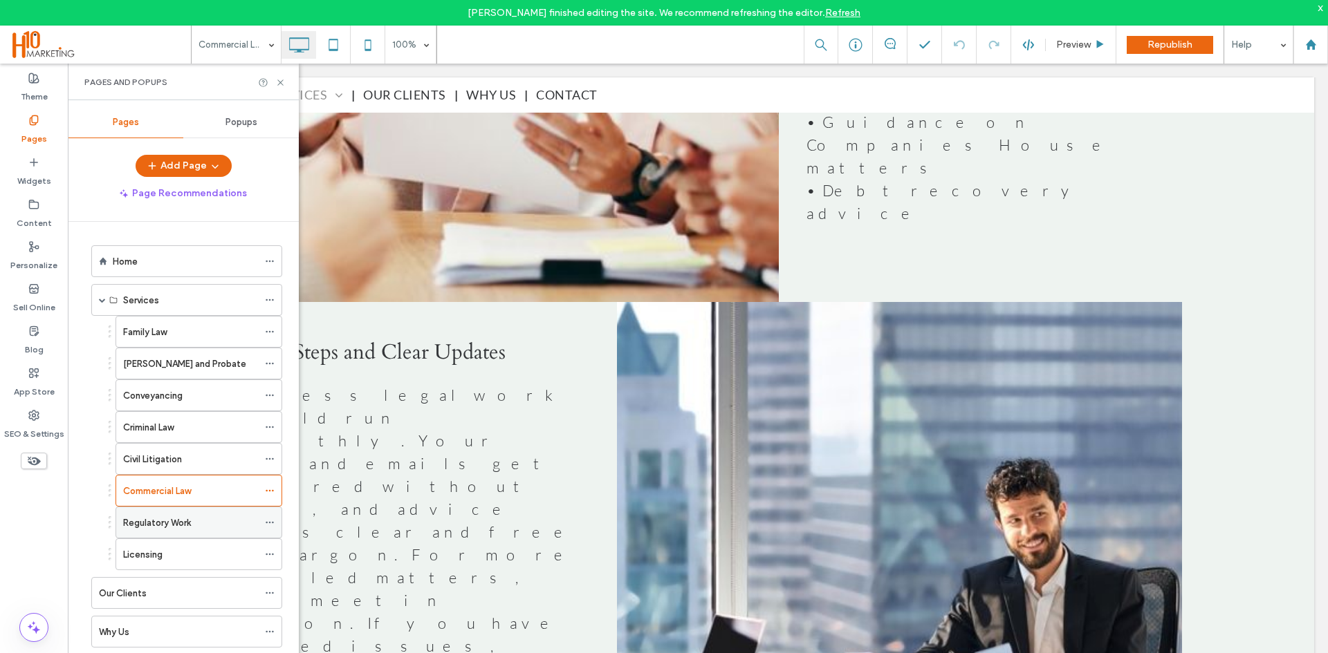
click at [160, 530] on label "Regulatory Work" at bounding box center [157, 523] width 68 height 24
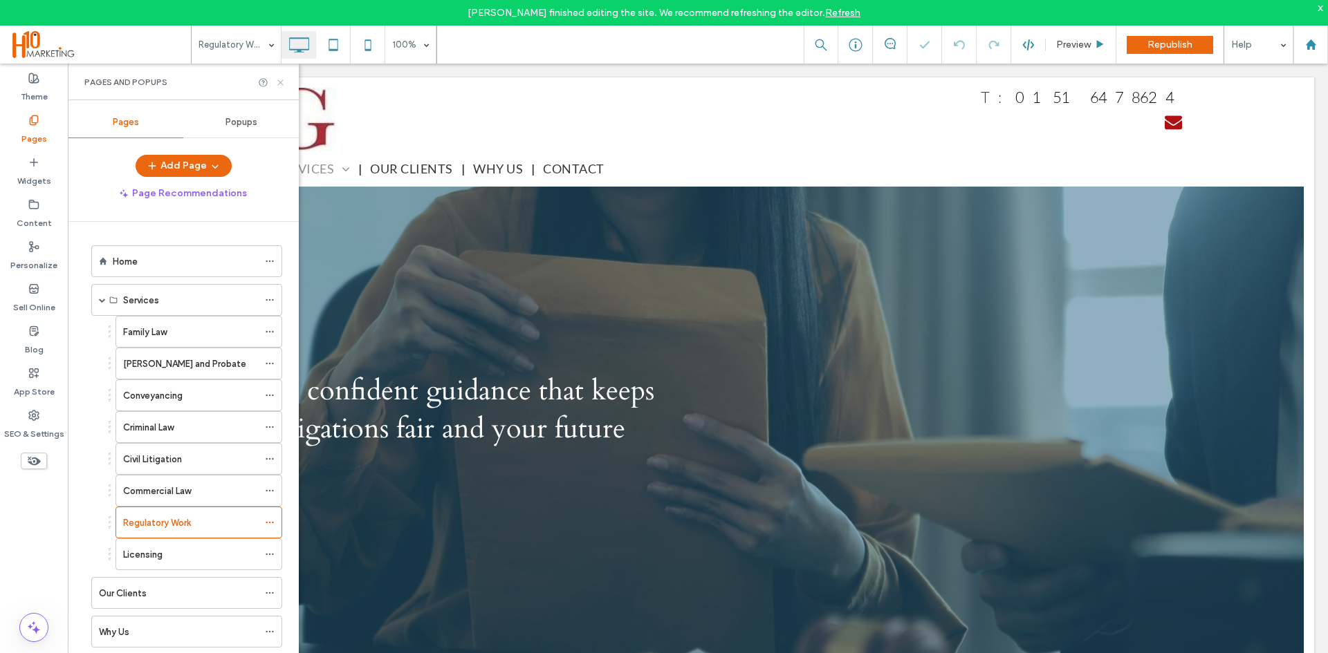
click at [281, 83] on use at bounding box center [280, 83] width 6 height 6
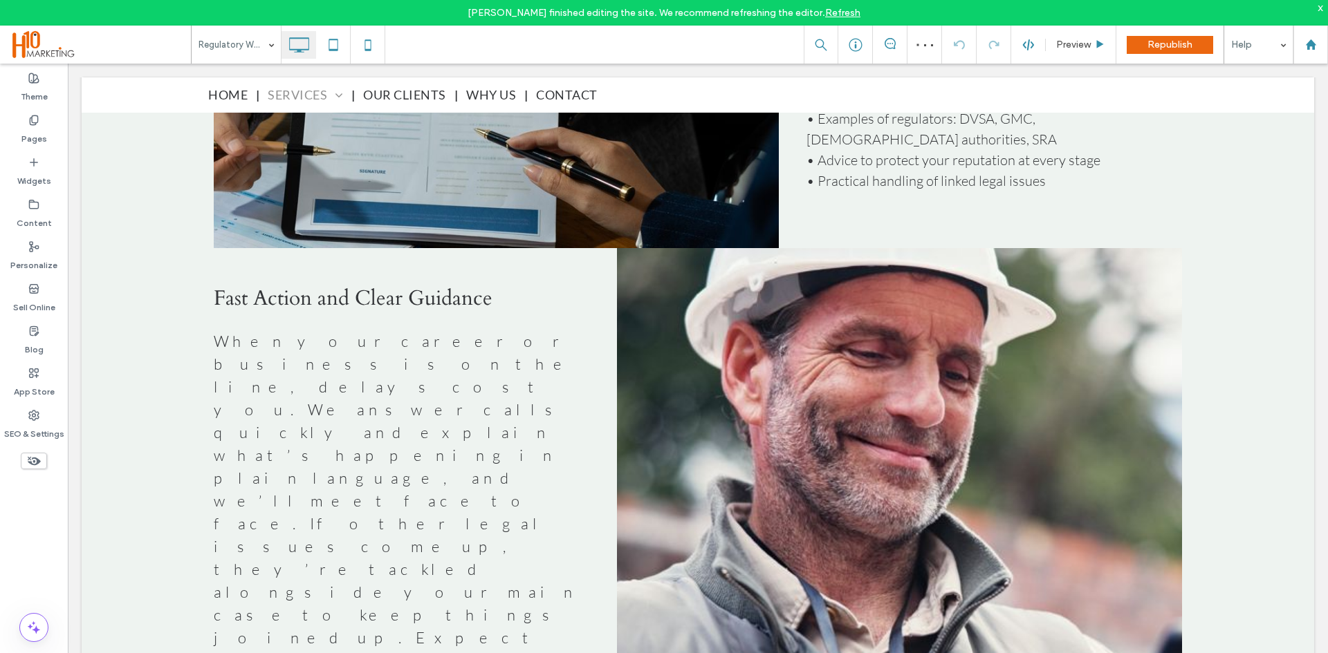
scroll to position [1590, 0]
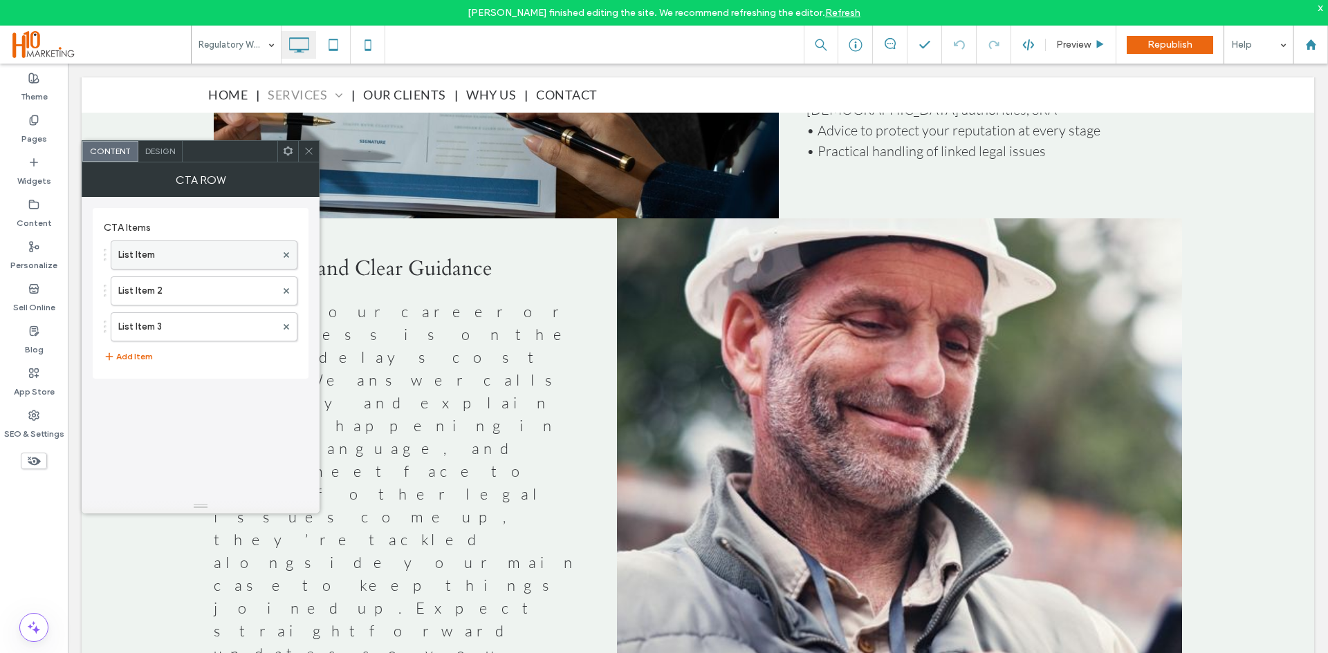
click at [194, 259] on label "List Item" at bounding box center [197, 255] width 158 height 28
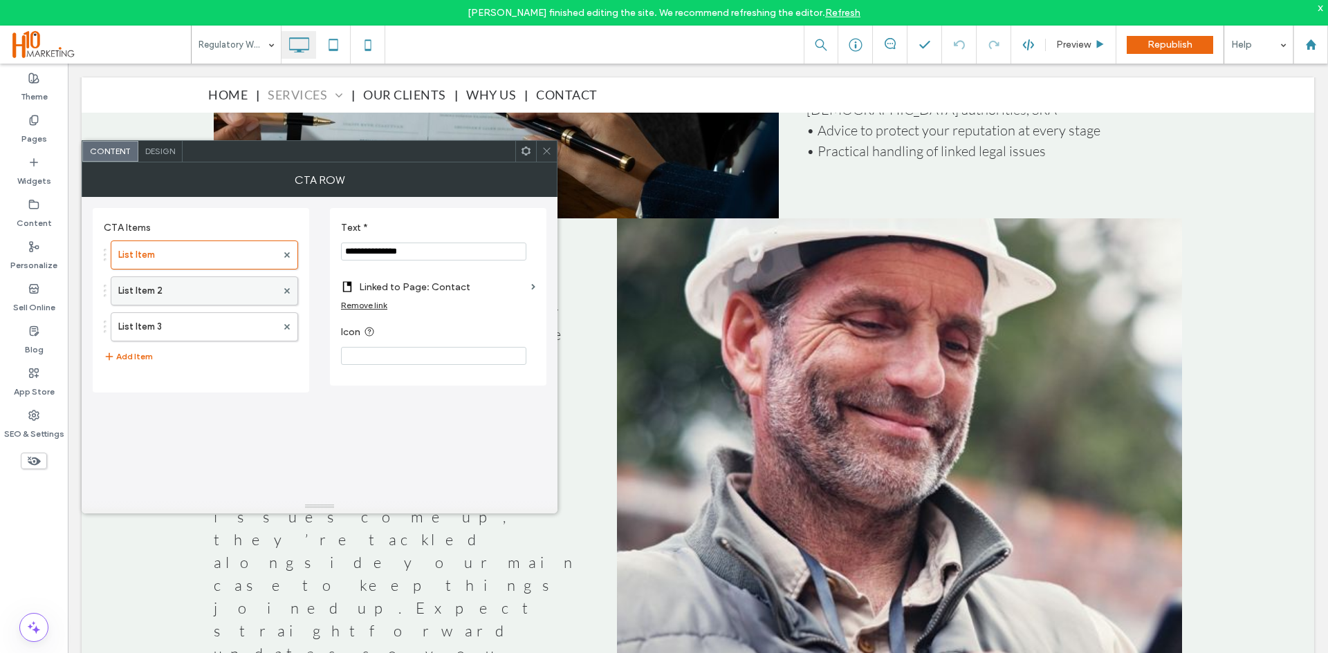
click at [196, 303] on label "List Item 2" at bounding box center [197, 291] width 158 height 28
click at [201, 337] on label "List Item 3" at bounding box center [197, 327] width 158 height 28
click at [36, 136] on label "Pages" at bounding box center [34, 135] width 26 height 19
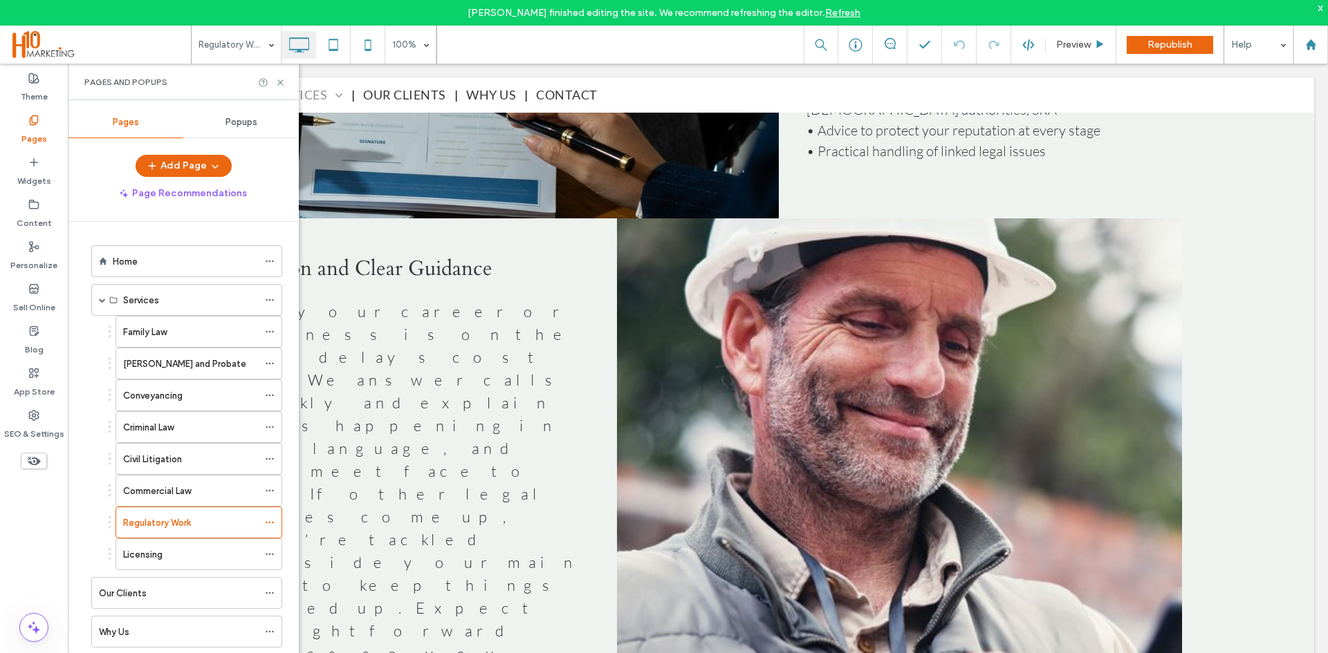
click at [145, 548] on label "Licensing" at bounding box center [142, 555] width 39 height 24
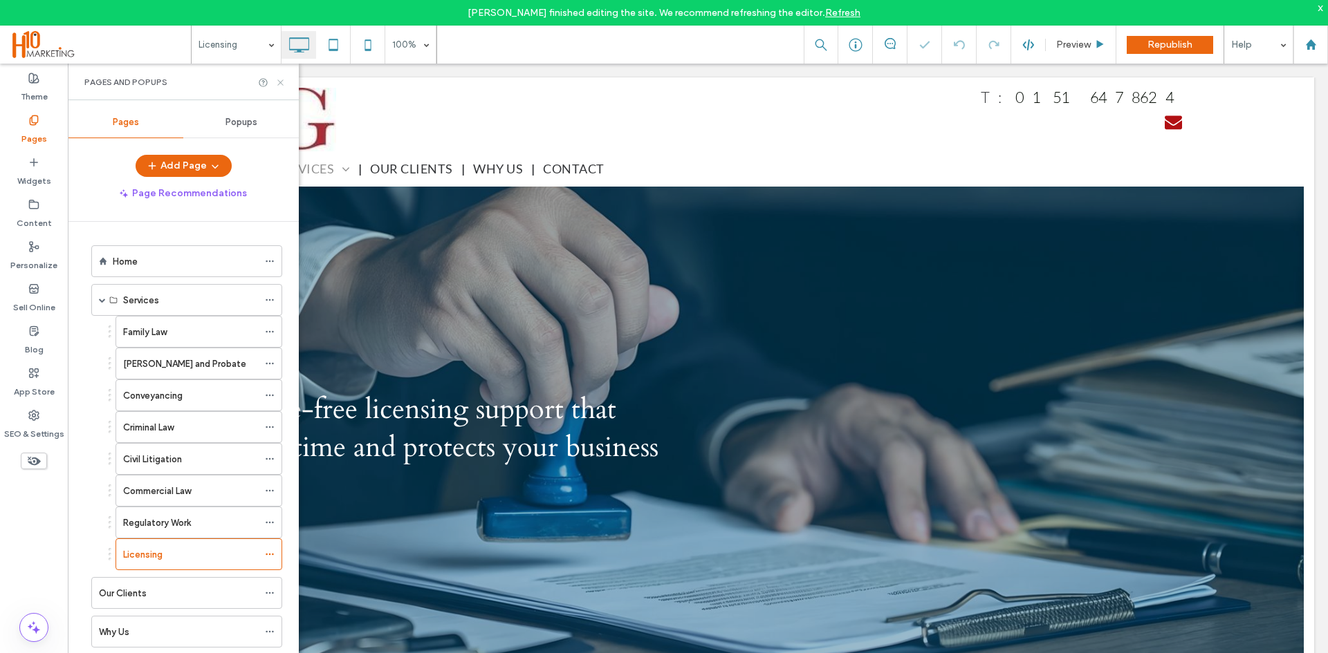
click at [281, 81] on icon at bounding box center [280, 82] width 10 height 10
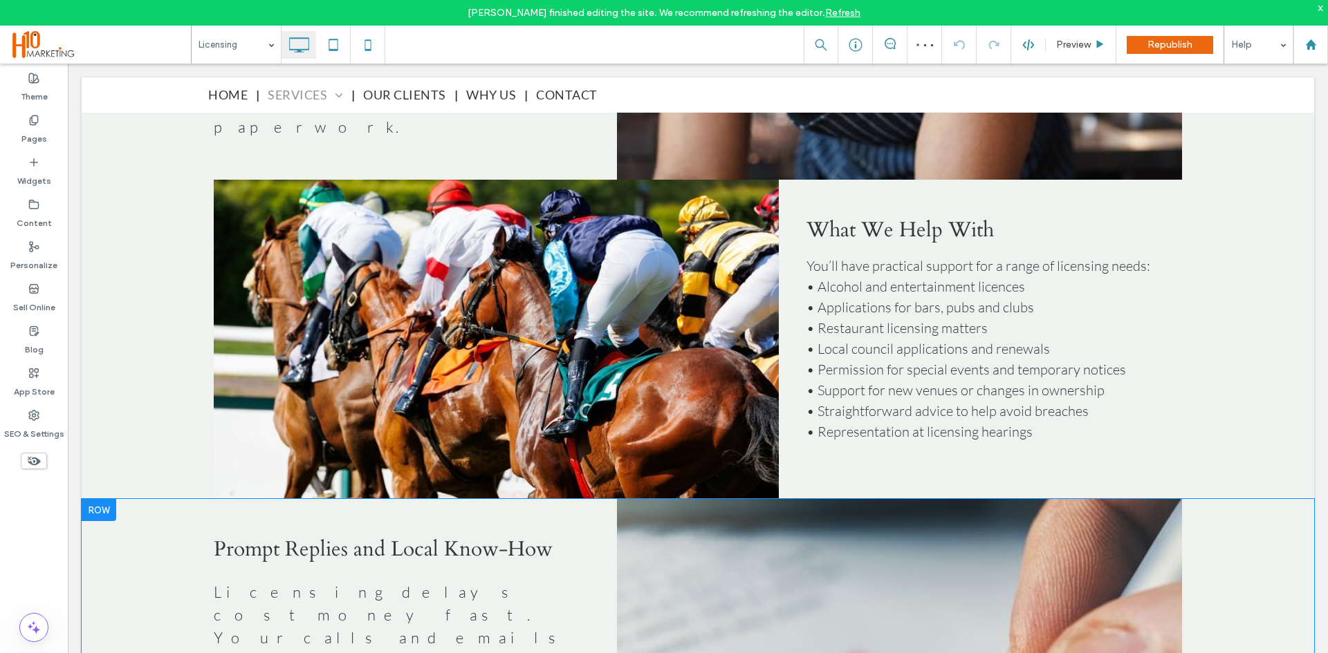
scroll to position [1383, 0]
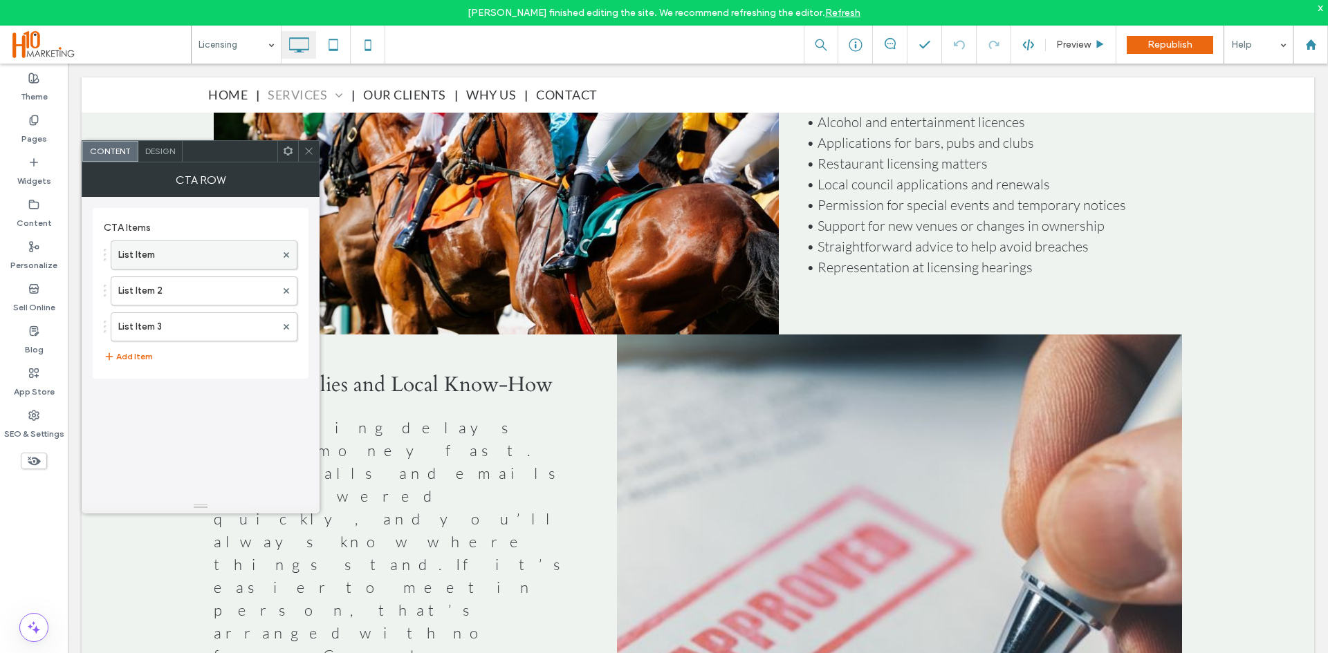
click at [200, 258] on label "List Item" at bounding box center [197, 255] width 158 height 28
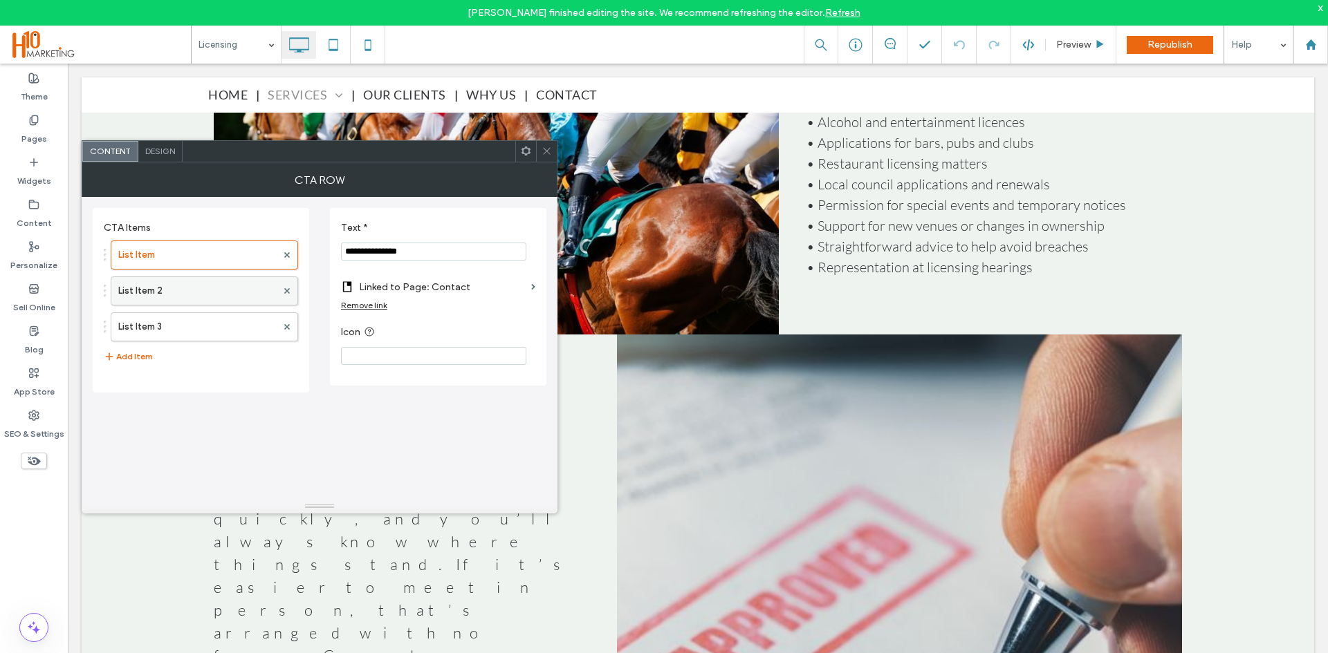
click at [194, 292] on label "List Item 2" at bounding box center [197, 291] width 158 height 28
click at [194, 319] on label "List Item 3" at bounding box center [197, 327] width 158 height 28
click at [44, 113] on div "Pages" at bounding box center [34, 130] width 68 height 42
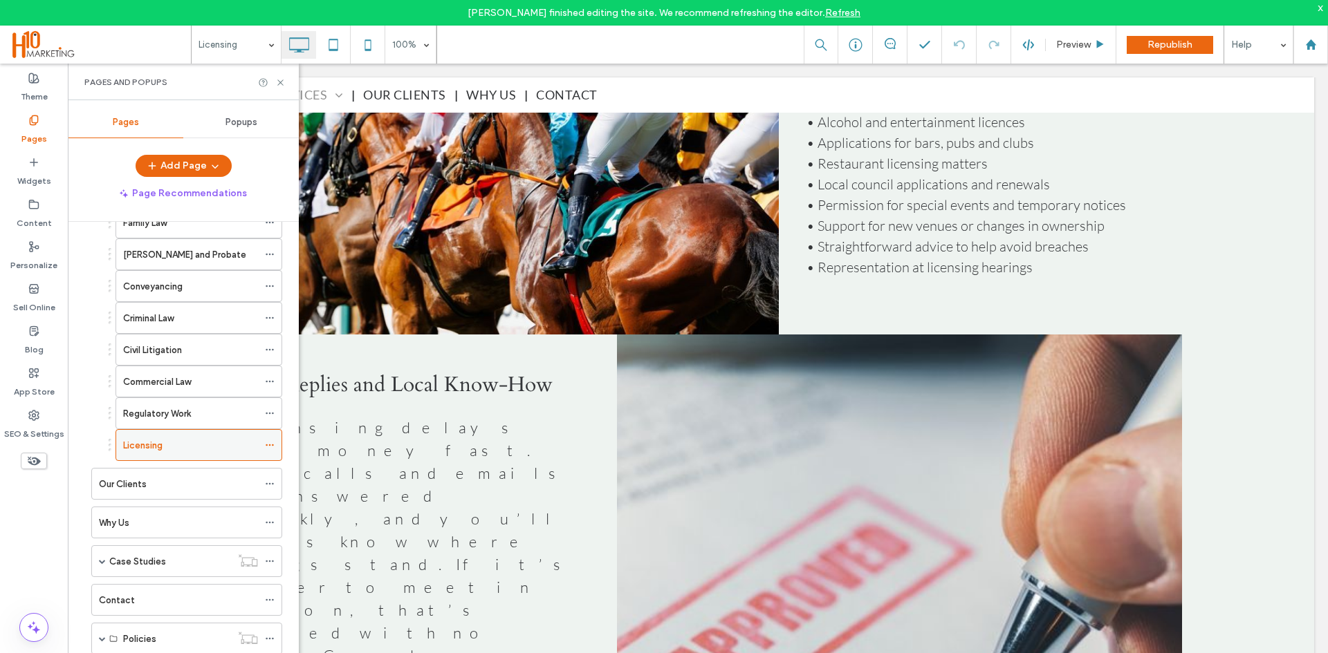
scroll to position [138, 0]
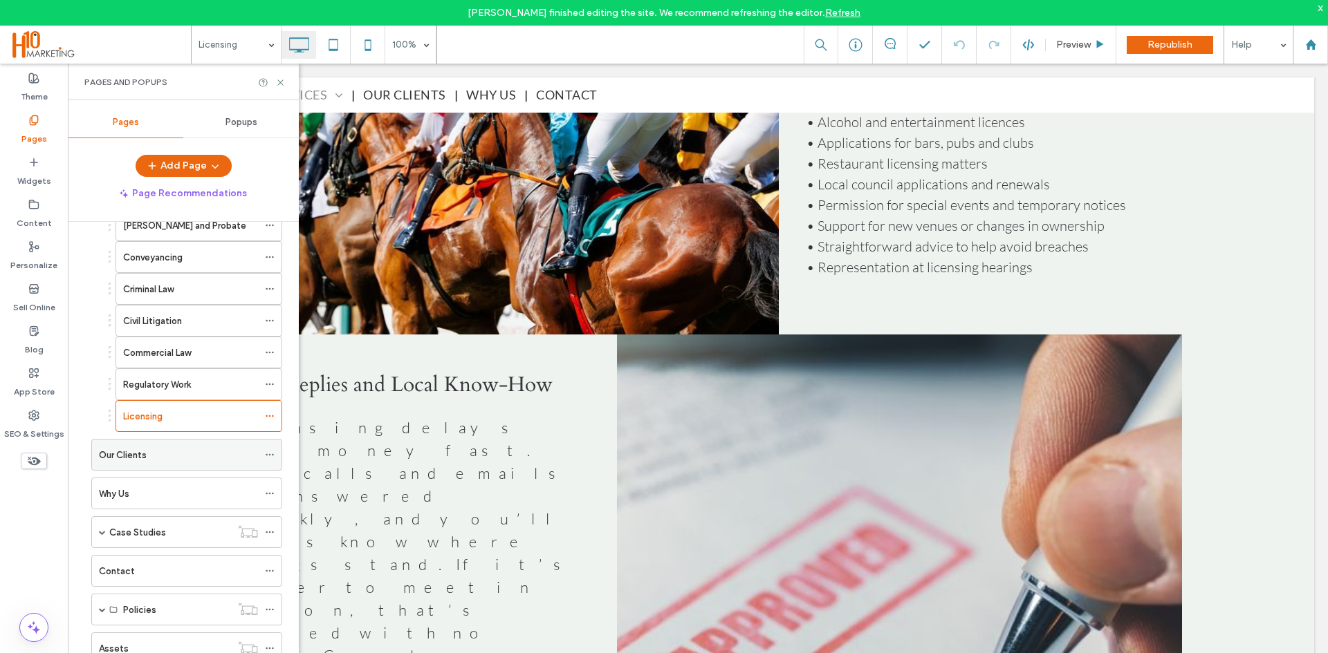
click at [129, 464] on div "Our Clients" at bounding box center [178, 455] width 159 height 30
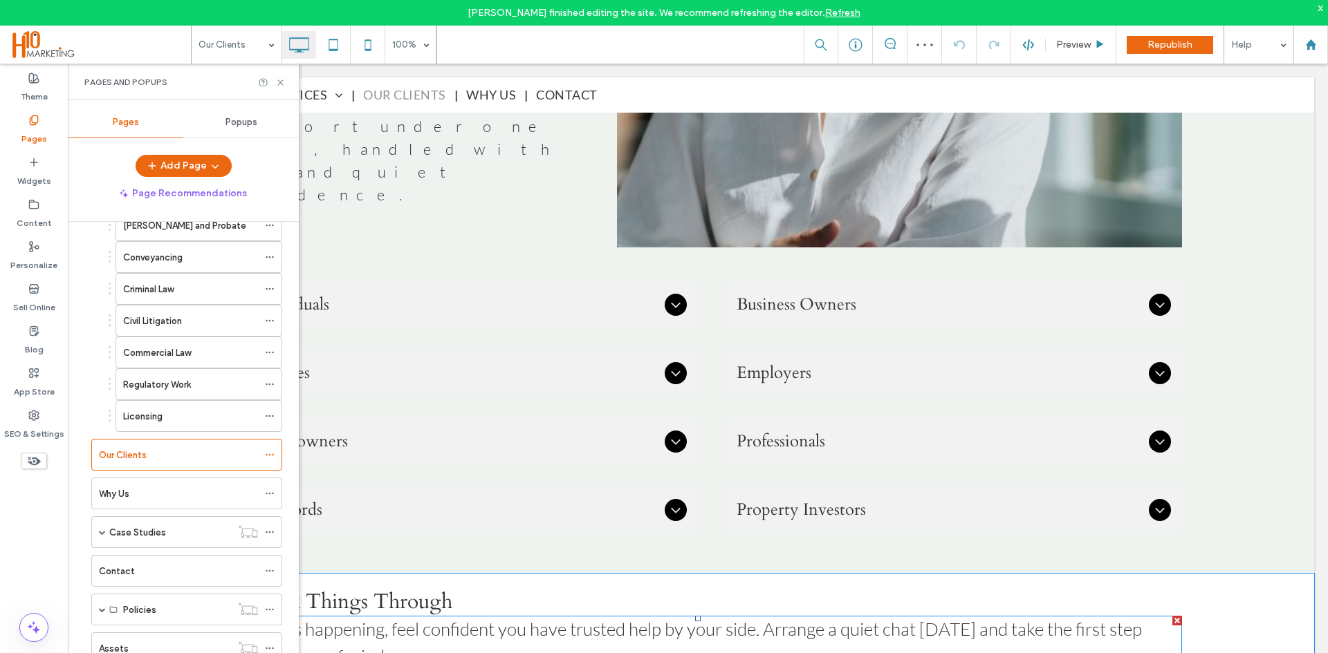
scroll to position [1106, 0]
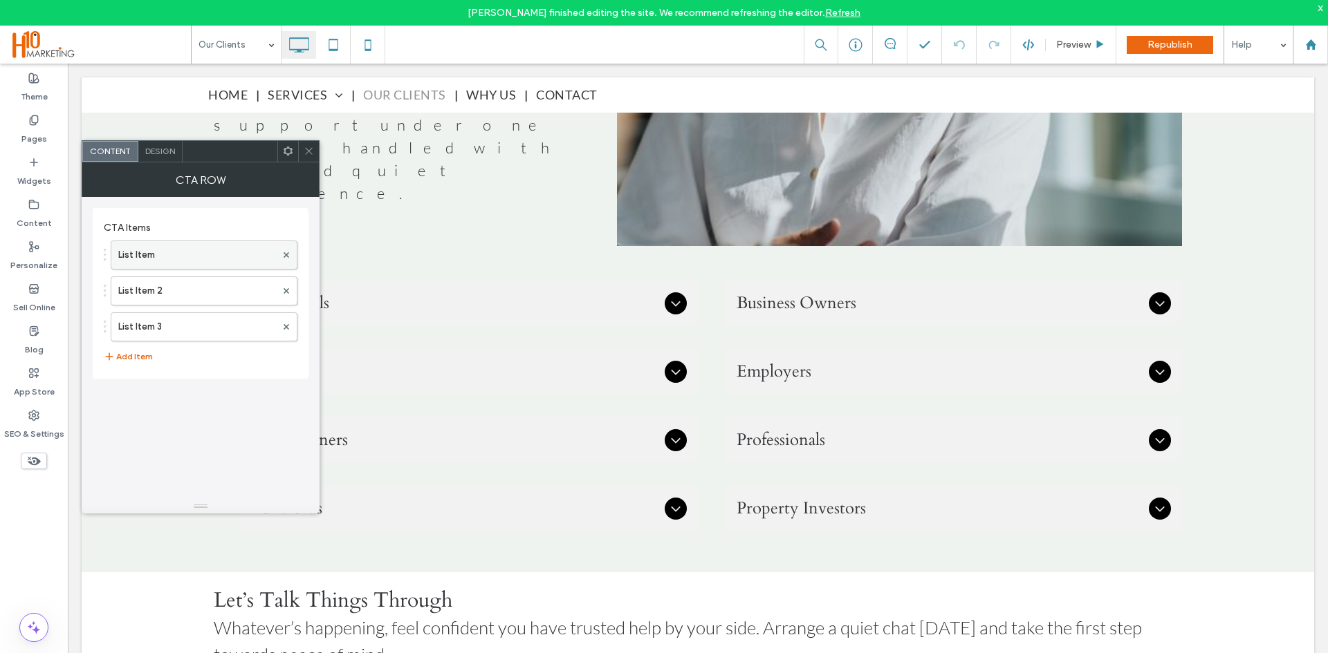
click at [171, 266] on label "List Item" at bounding box center [197, 255] width 158 height 28
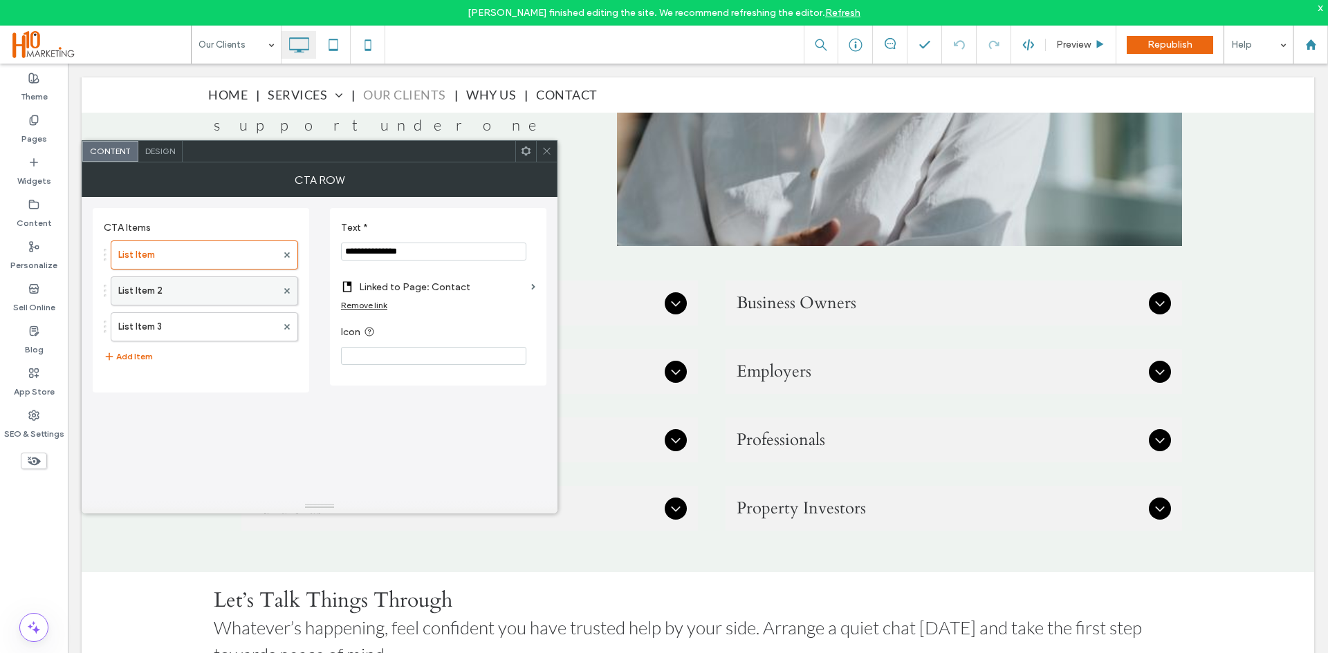
click at [168, 295] on label "List Item 2" at bounding box center [197, 291] width 158 height 28
click at [172, 326] on label "List Item 3" at bounding box center [197, 327] width 158 height 28
click at [49, 118] on div "Pages" at bounding box center [34, 130] width 68 height 42
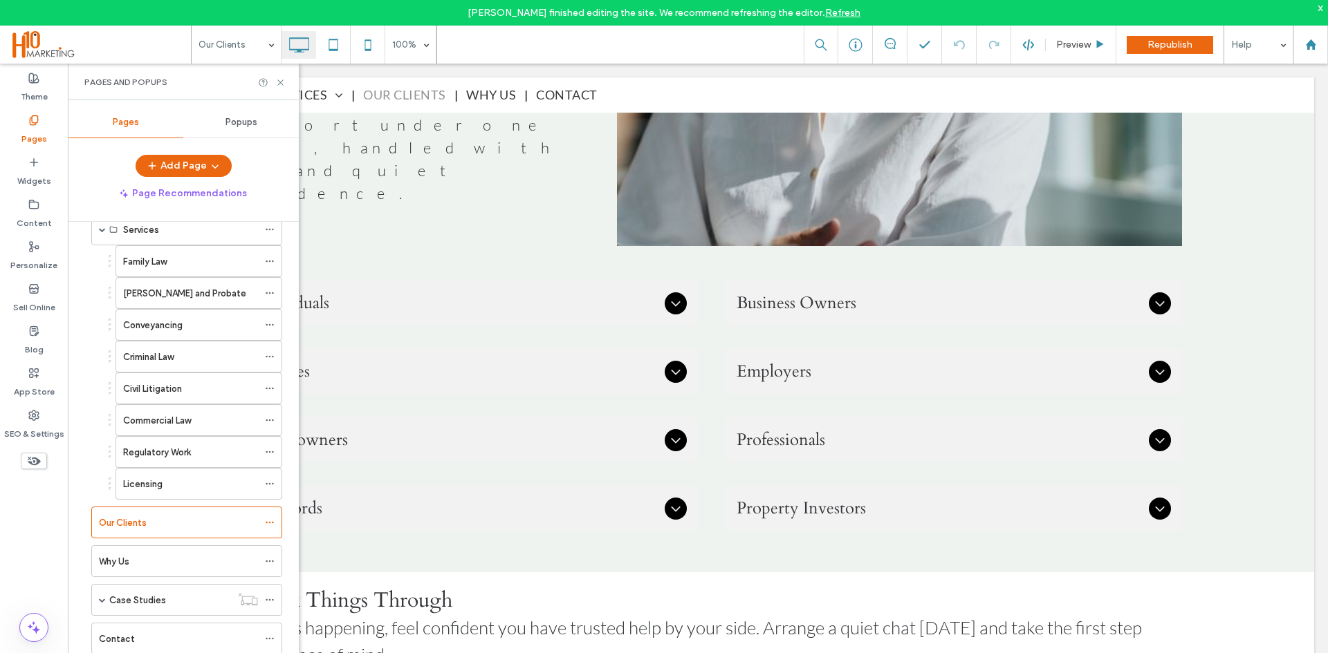
scroll to position [207, 0]
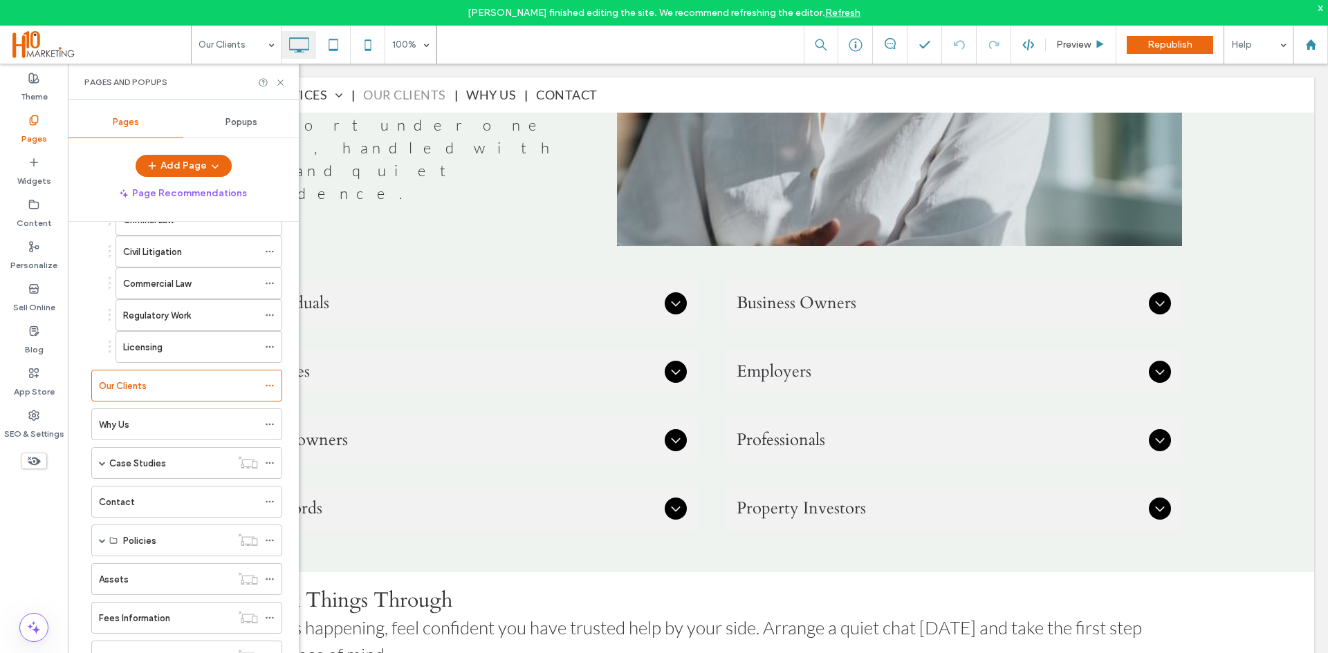
click at [118, 406] on ol "Home Services Family Law Wills and Probate Conveyancing Criminal Law Civil Liti…" at bounding box center [178, 355] width 208 height 635
click at [118, 425] on label "Why Us" at bounding box center [114, 425] width 30 height 24
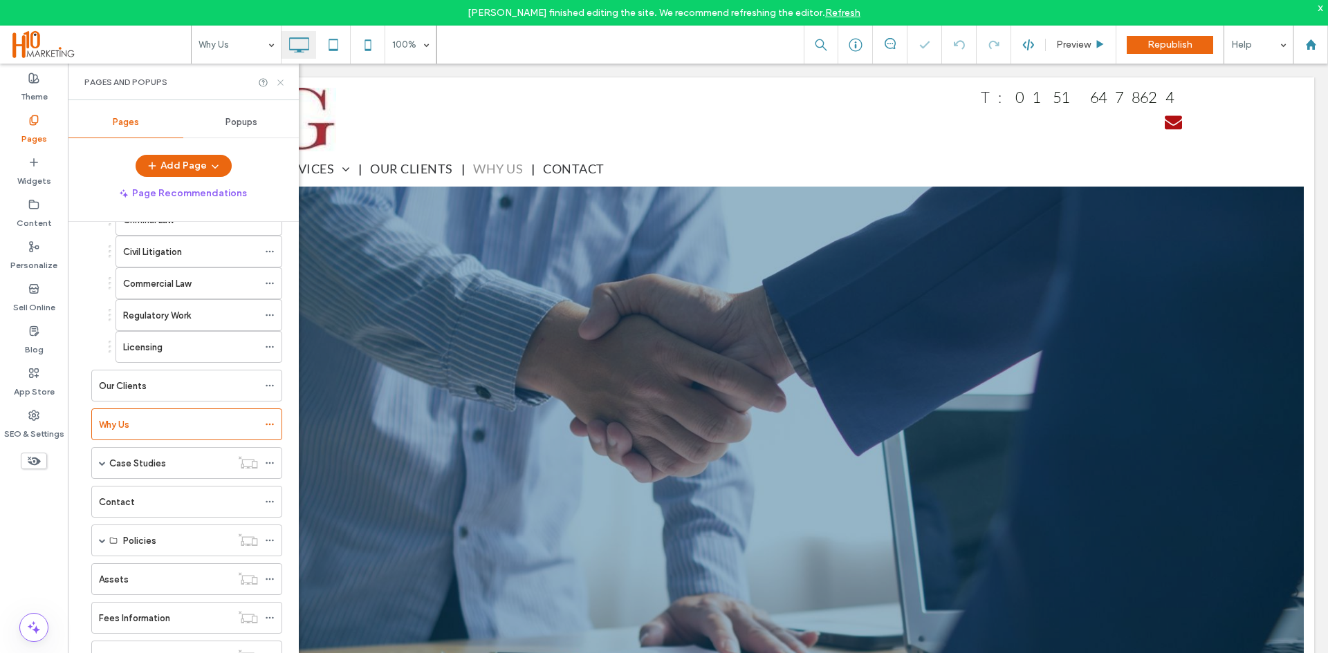
drag, startPoint x: 277, startPoint y: 84, endPoint x: 346, endPoint y: 174, distance: 113.8
click at [277, 84] on icon at bounding box center [280, 82] width 10 height 10
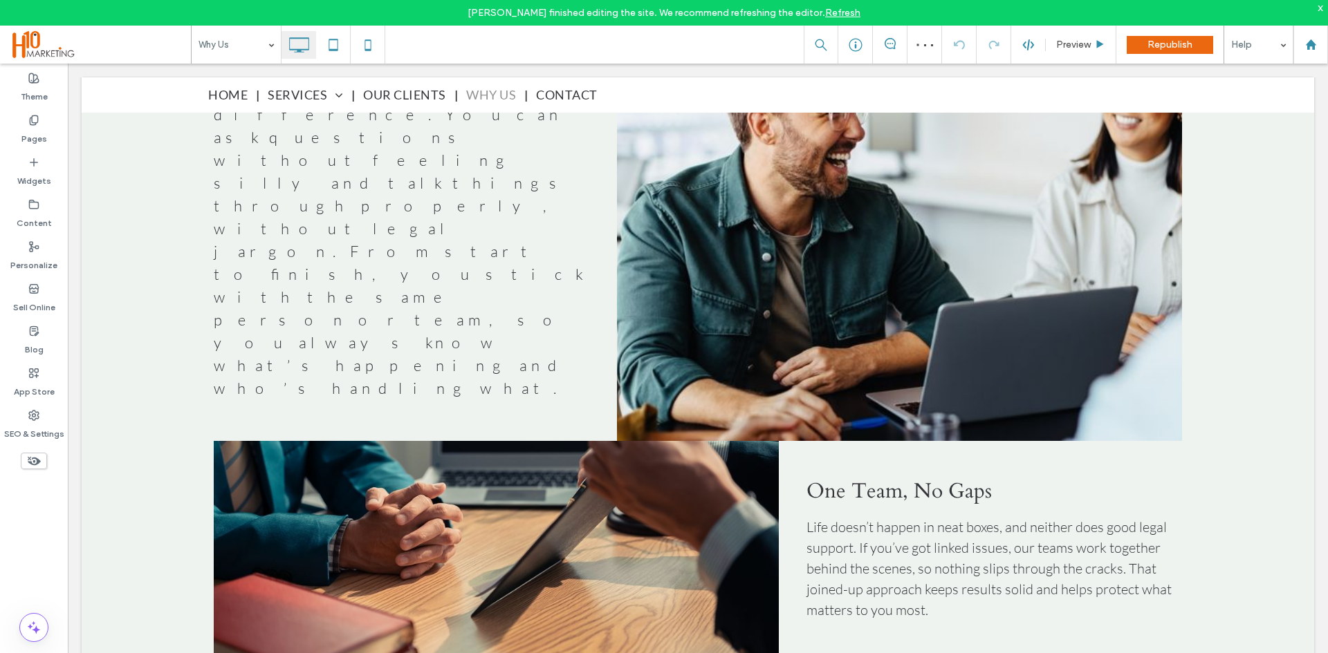
scroll to position [1798, 0]
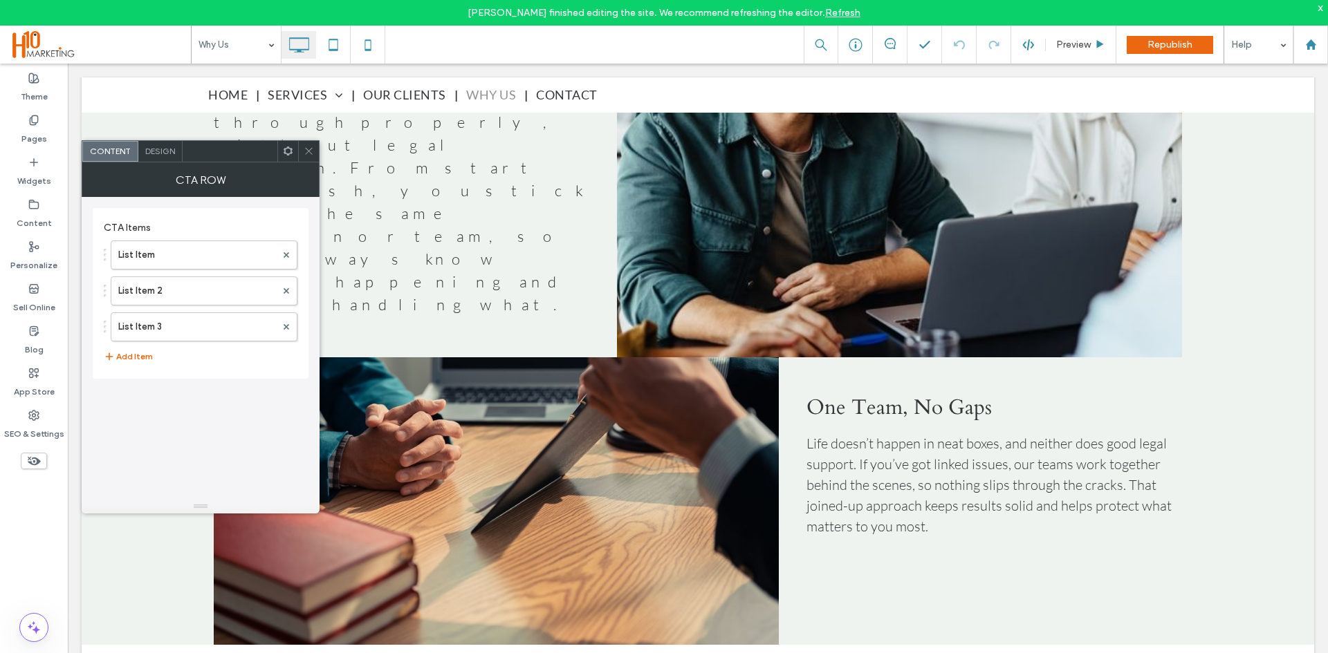
click at [219, 270] on div "List Item List Item 2 List Item 3" at bounding box center [201, 288] width 194 height 108
click at [216, 263] on label "List Item" at bounding box center [197, 255] width 158 height 28
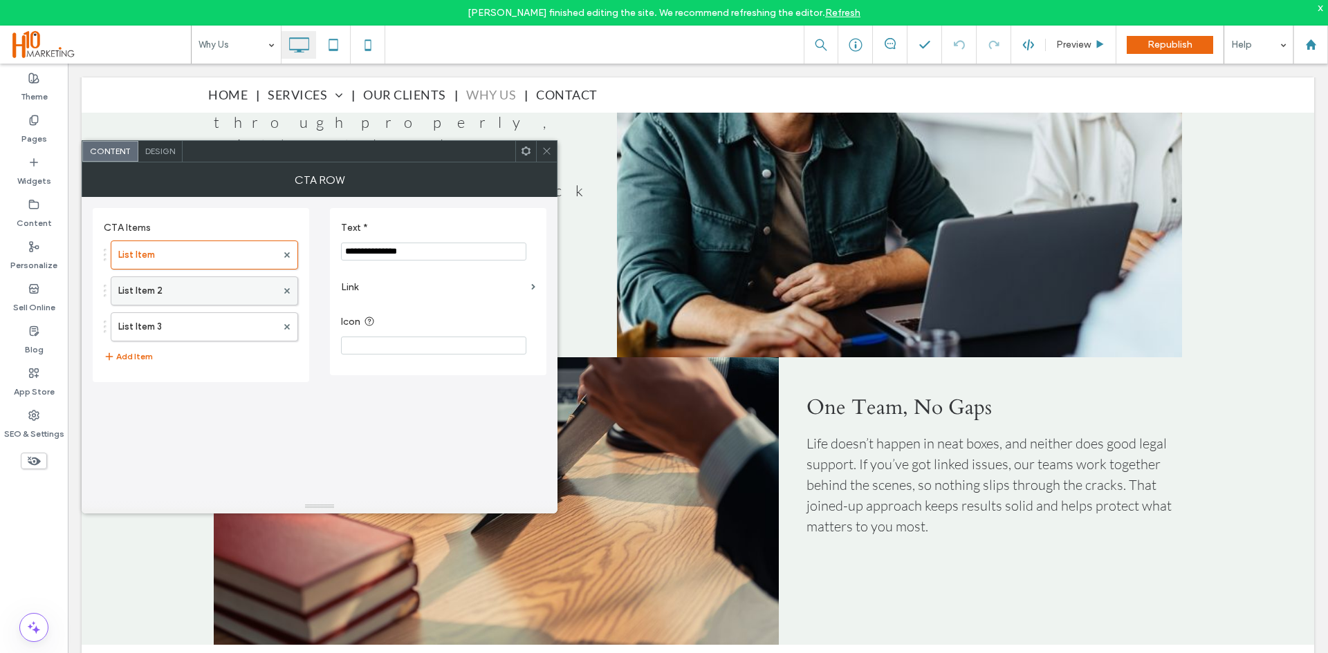
click at [205, 287] on label "List Item 2" at bounding box center [197, 291] width 158 height 28
click at [214, 254] on label "List Item" at bounding box center [197, 255] width 158 height 28
click at [505, 283] on label "Link" at bounding box center [433, 288] width 185 height 26
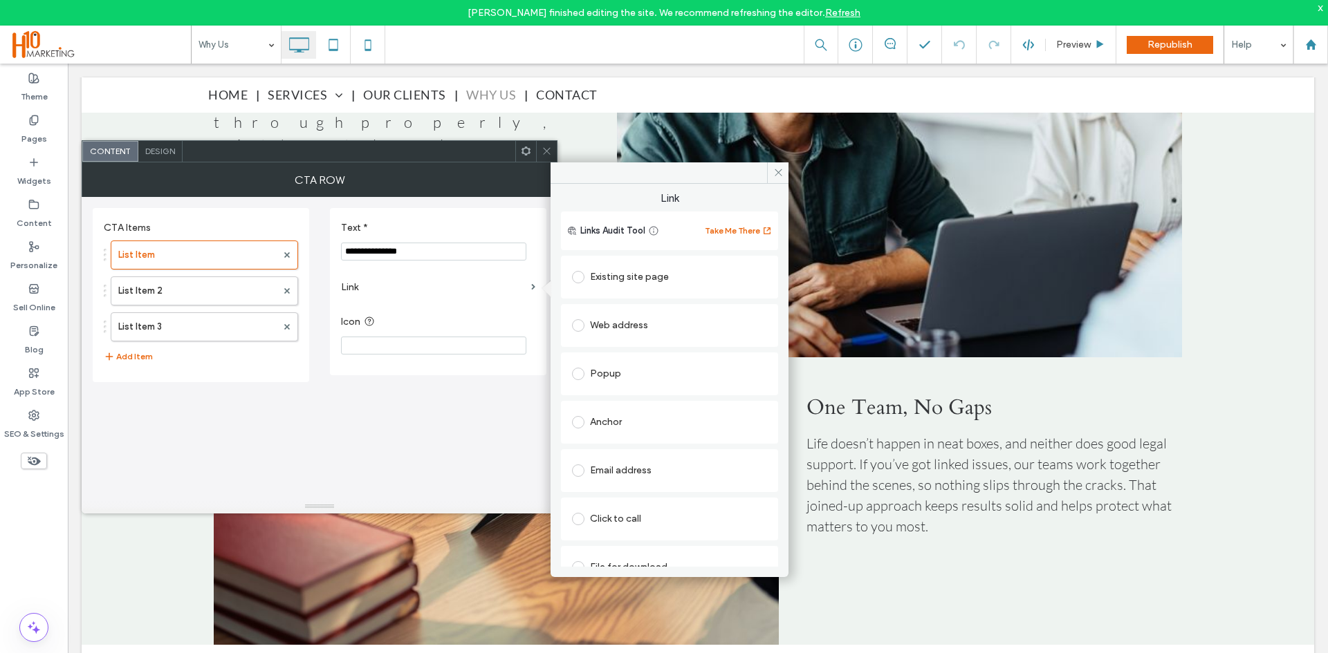
click at [631, 273] on div "Existing site page" at bounding box center [669, 277] width 195 height 22
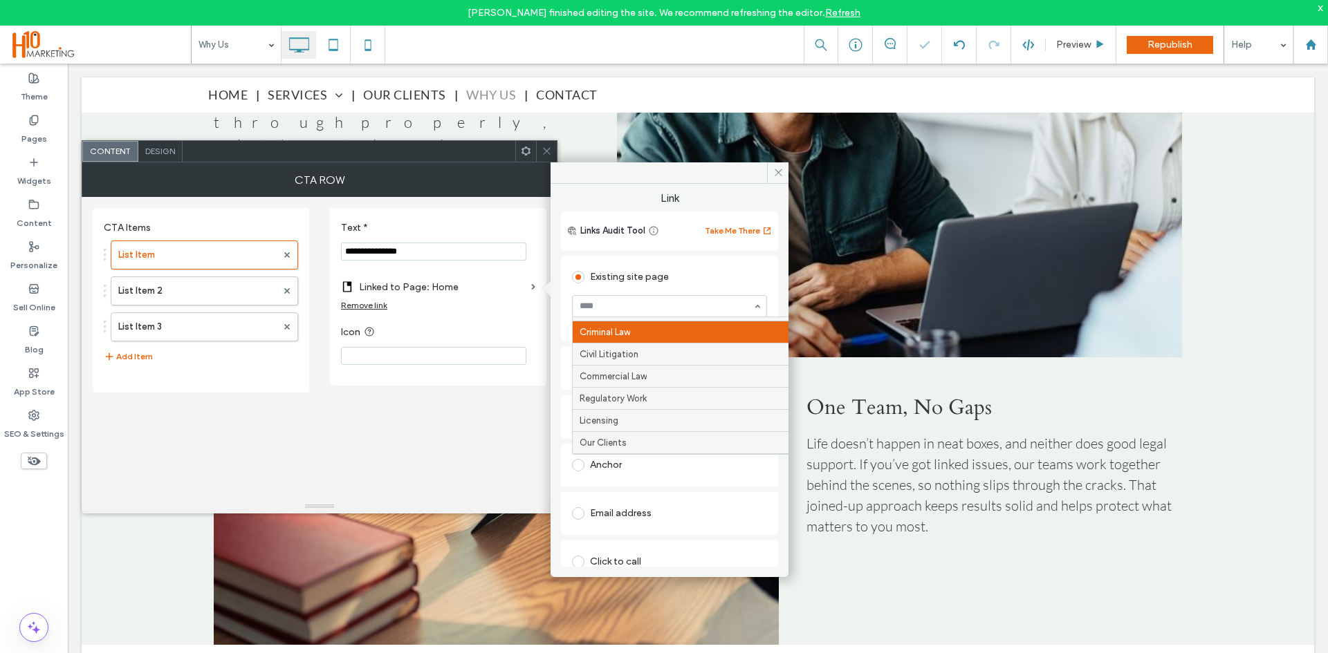
scroll to position [207, 0]
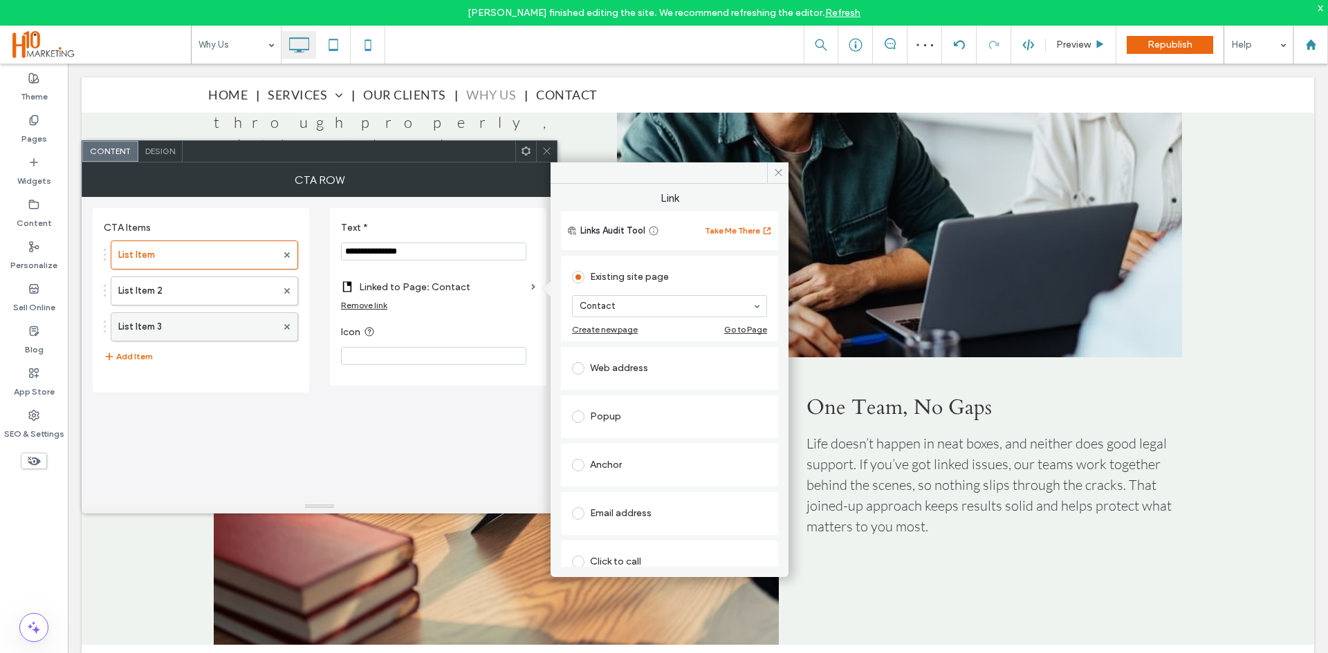
click at [247, 335] on label "List Item 3" at bounding box center [197, 327] width 158 height 28
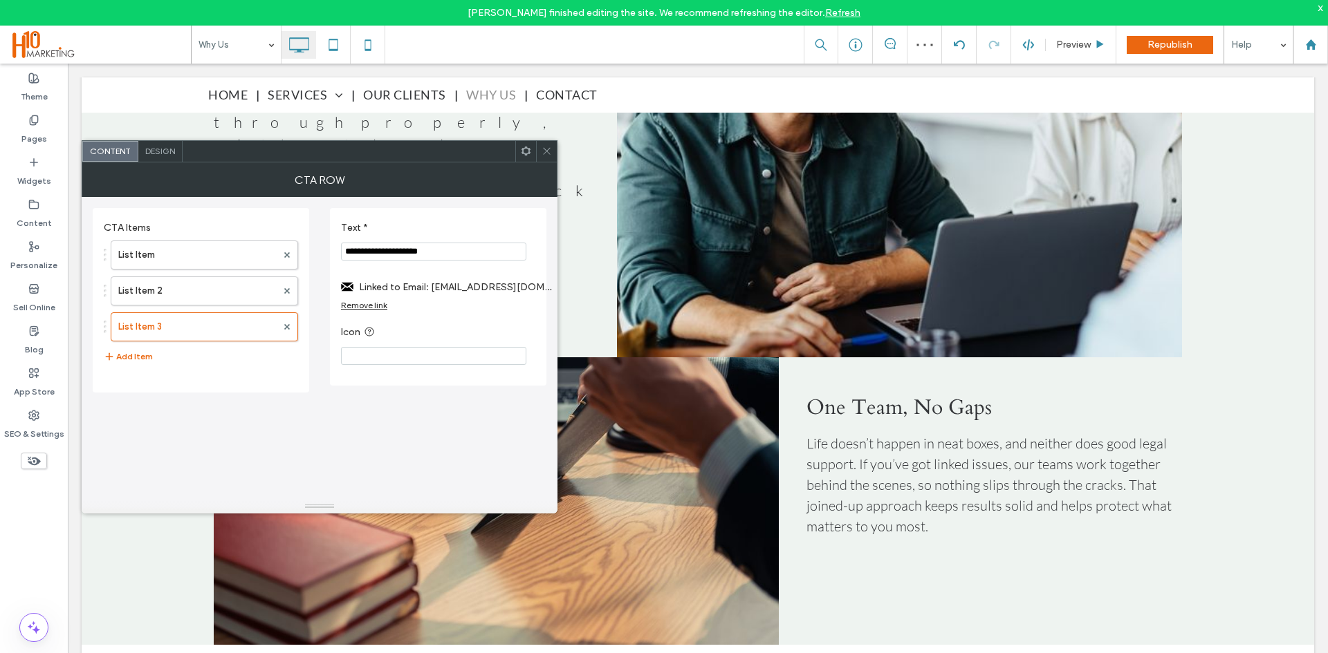
click at [456, 281] on label "Linked to Email: email@mail.com" at bounding box center [456, 288] width 194 height 26
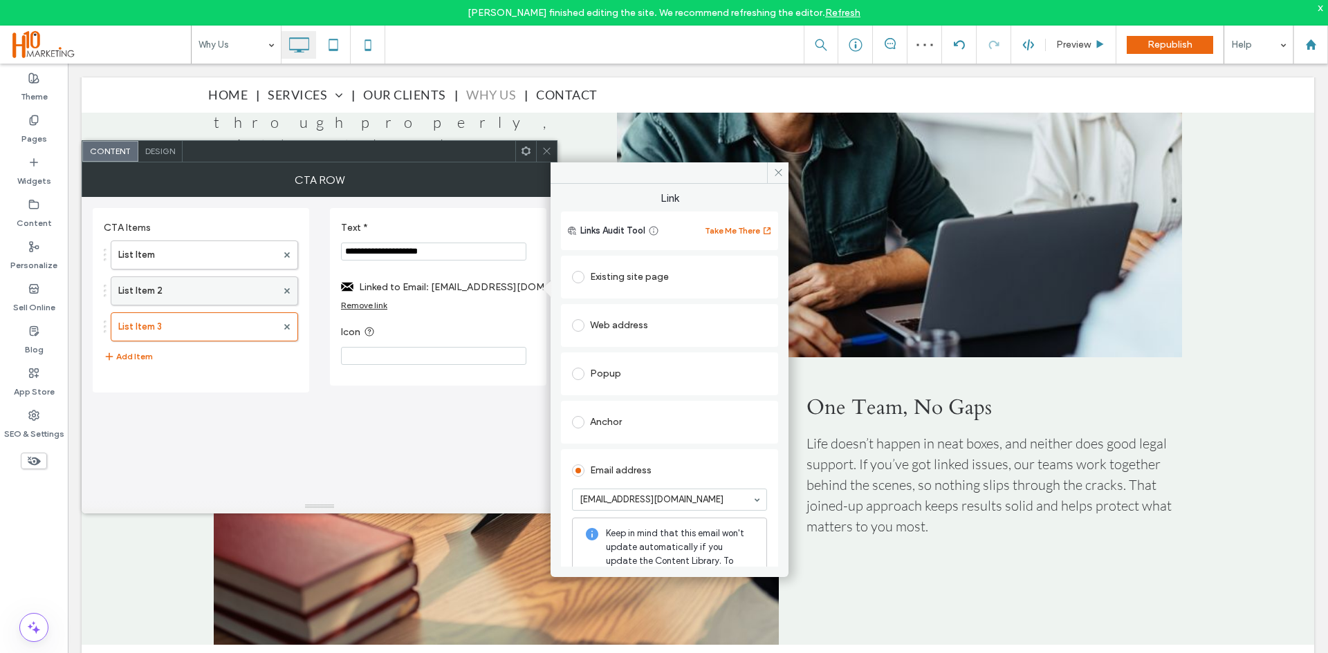
click at [197, 292] on label "List Item 2" at bounding box center [197, 291] width 158 height 28
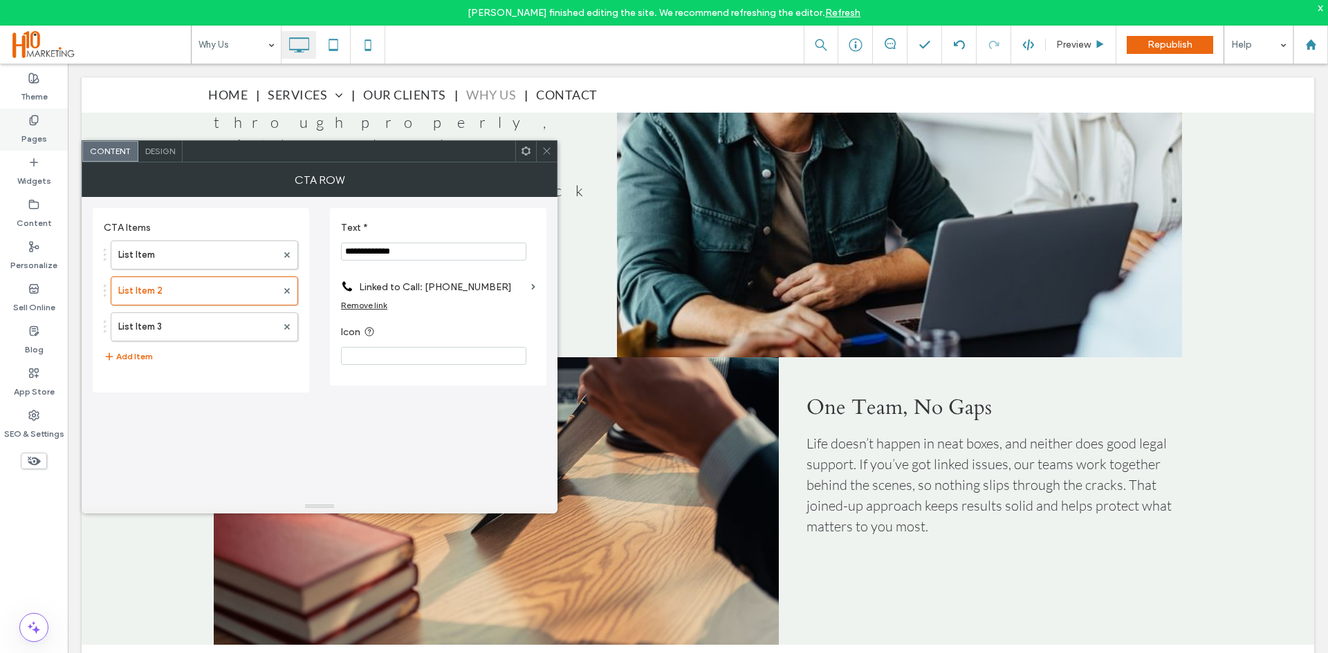
click at [35, 131] on label "Pages" at bounding box center [34, 135] width 26 height 19
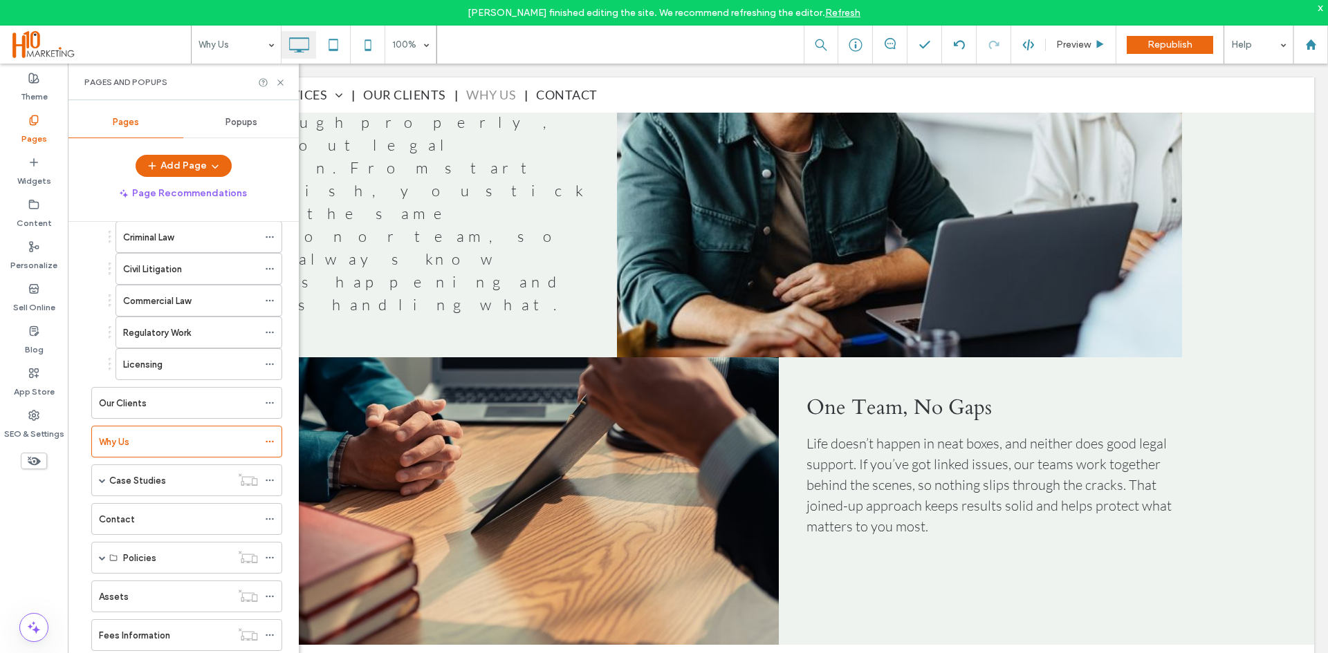
scroll to position [239, 0]
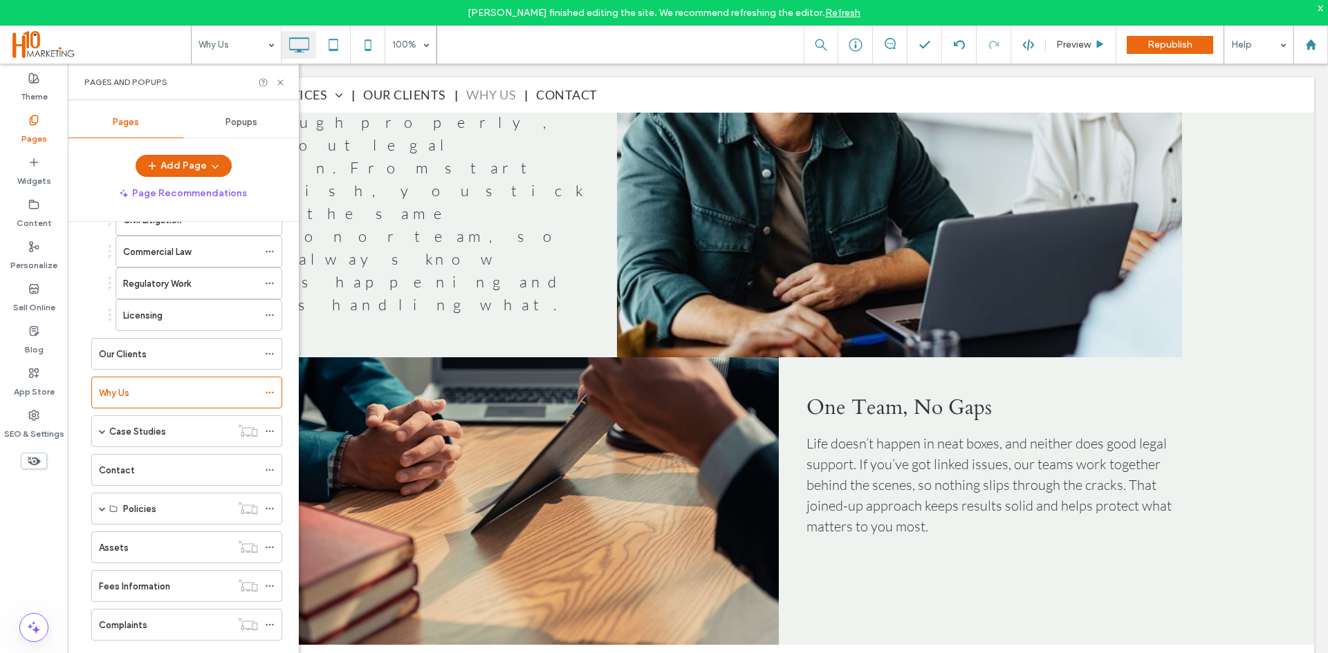
click at [127, 470] on label "Contact" at bounding box center [117, 470] width 36 height 24
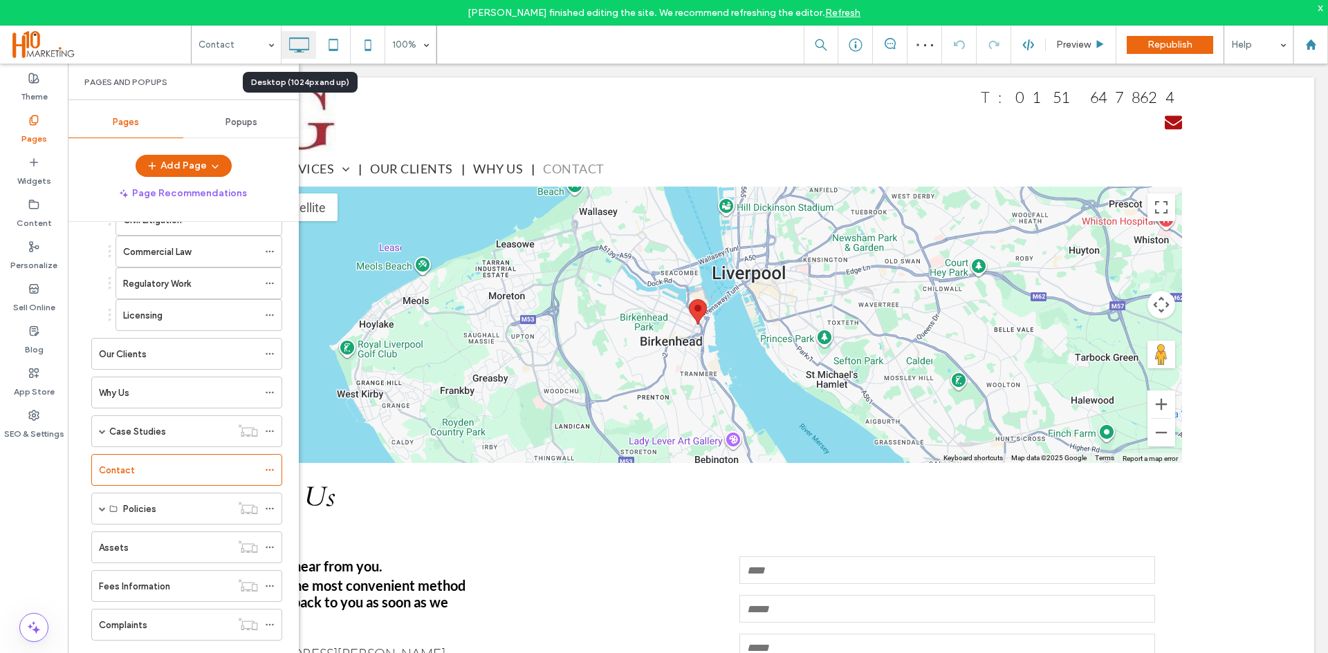
click at [281, 89] on div "Desktop (1024px and up)" at bounding box center [300, 82] width 115 height 21
click at [203, 75] on div "Pages and Popups" at bounding box center [183, 82] width 231 height 37
click at [279, 83] on icon at bounding box center [280, 82] width 10 height 10
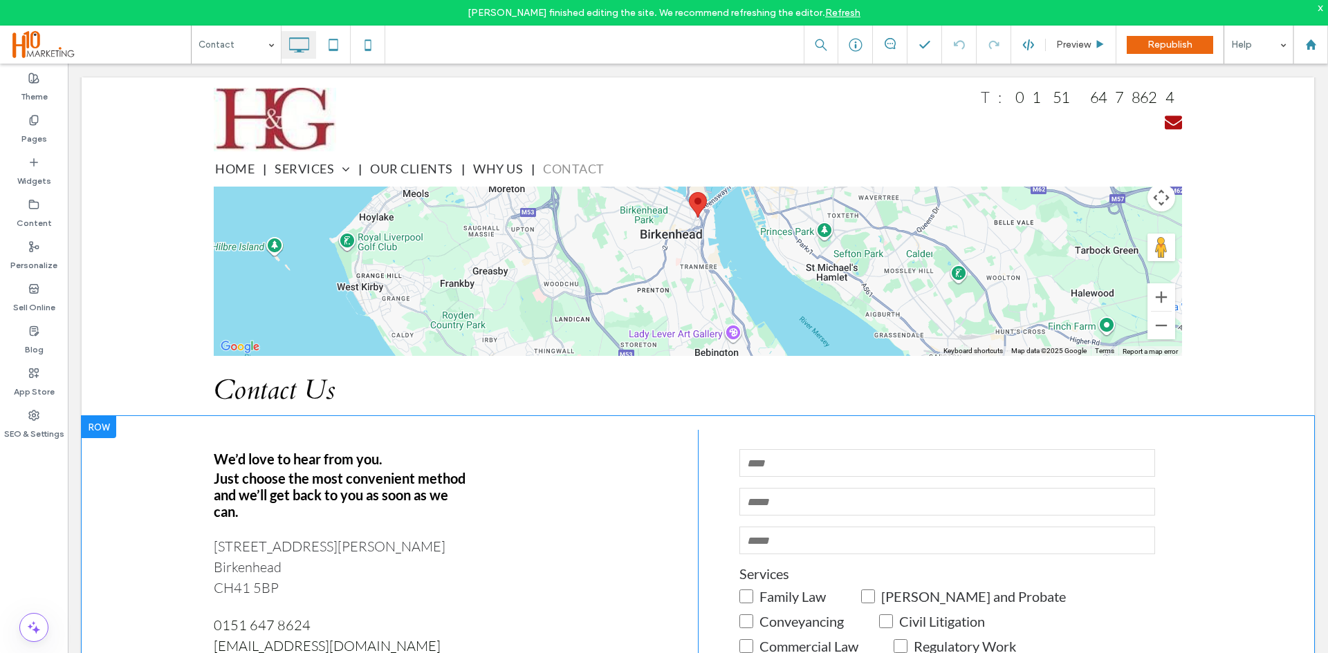
scroll to position [69, 0]
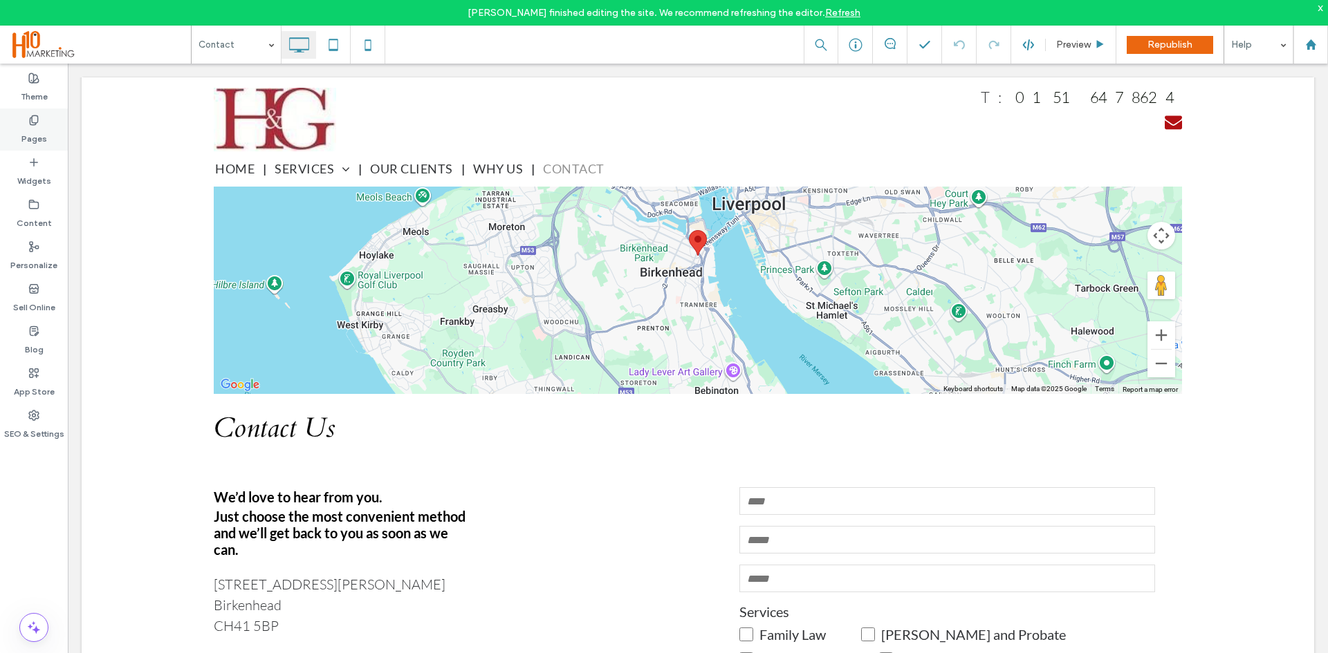
click at [28, 139] on label "Pages" at bounding box center [34, 135] width 26 height 19
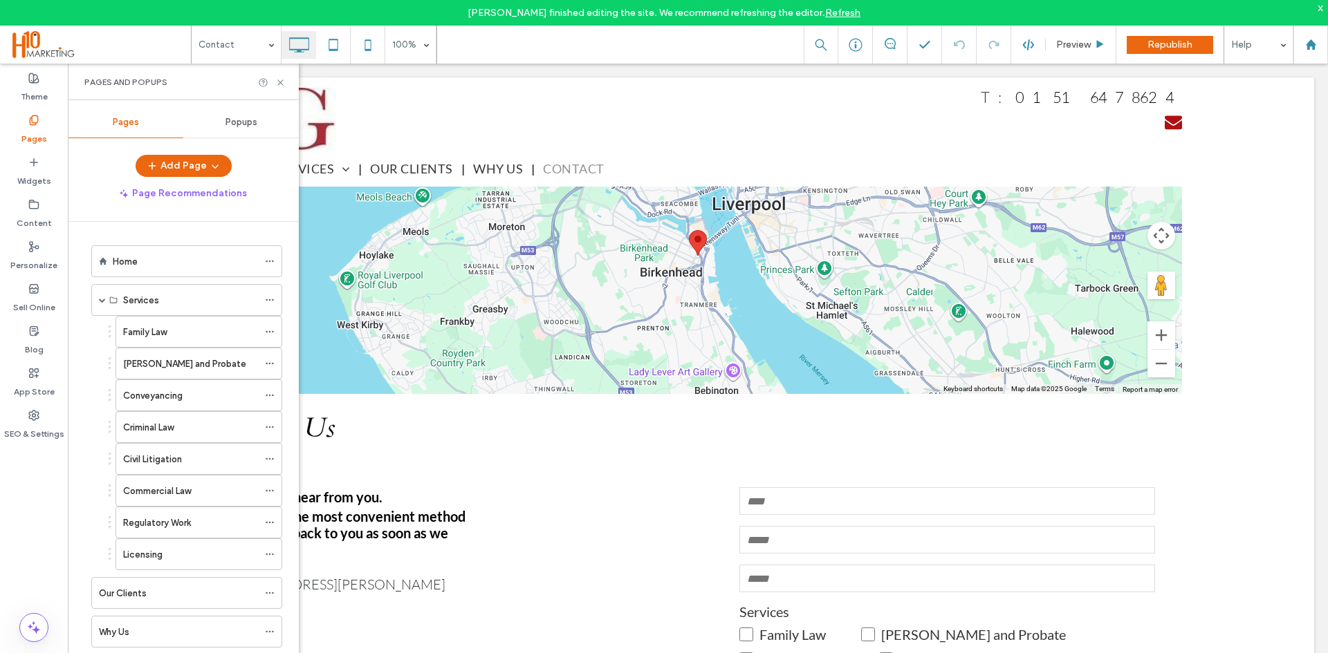
click at [121, 259] on label "Home" at bounding box center [125, 262] width 25 height 24
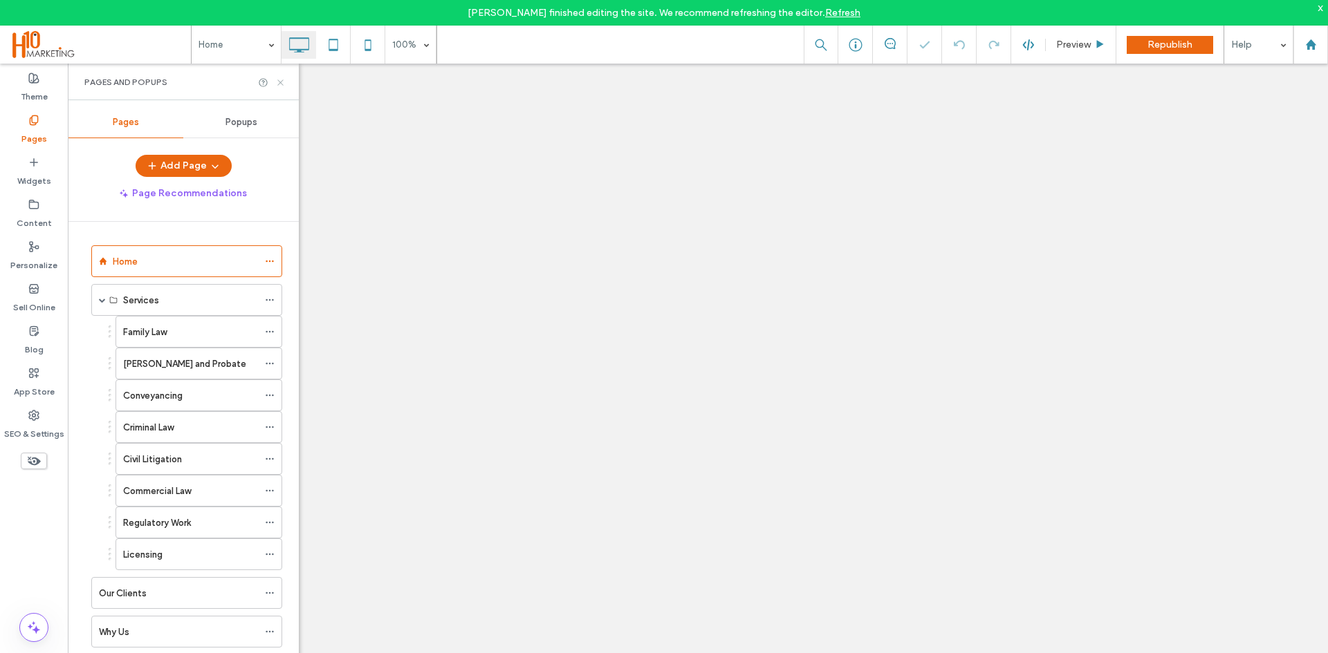
click at [279, 81] on use at bounding box center [280, 83] width 6 height 6
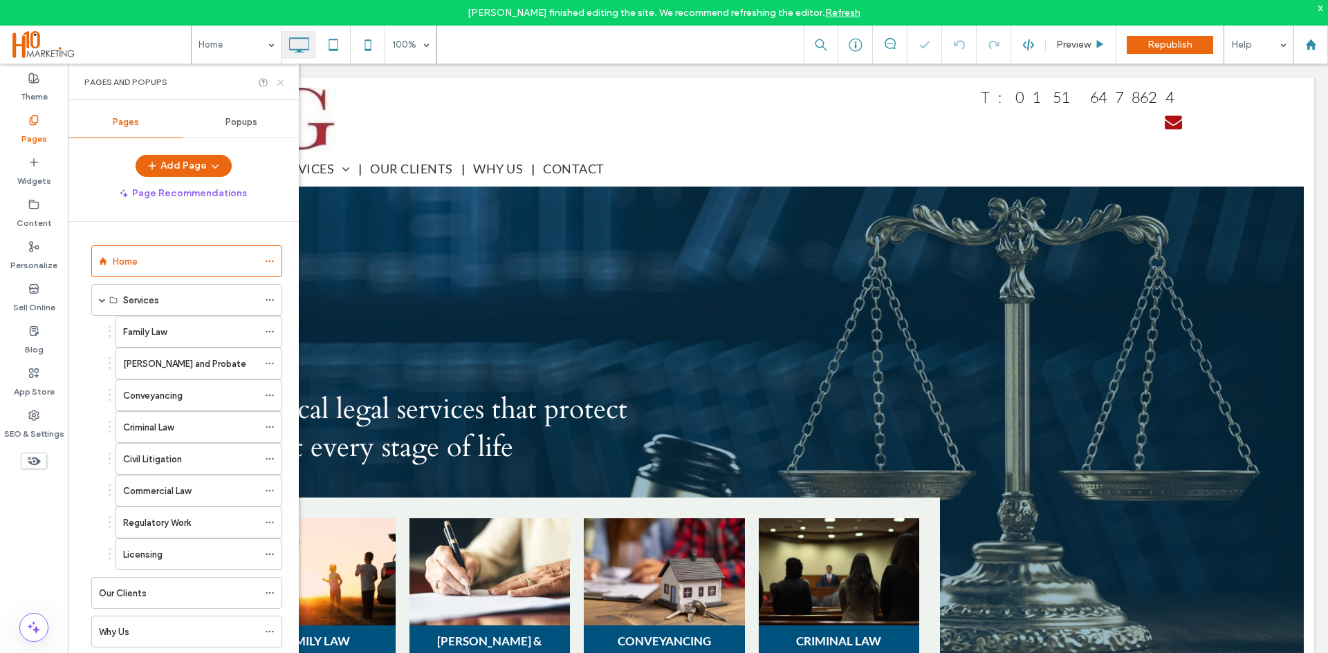
click at [279, 81] on div "Click To Paste T: 0151 647 8624 Click To Paste" at bounding box center [698, 114] width 1232 height 74
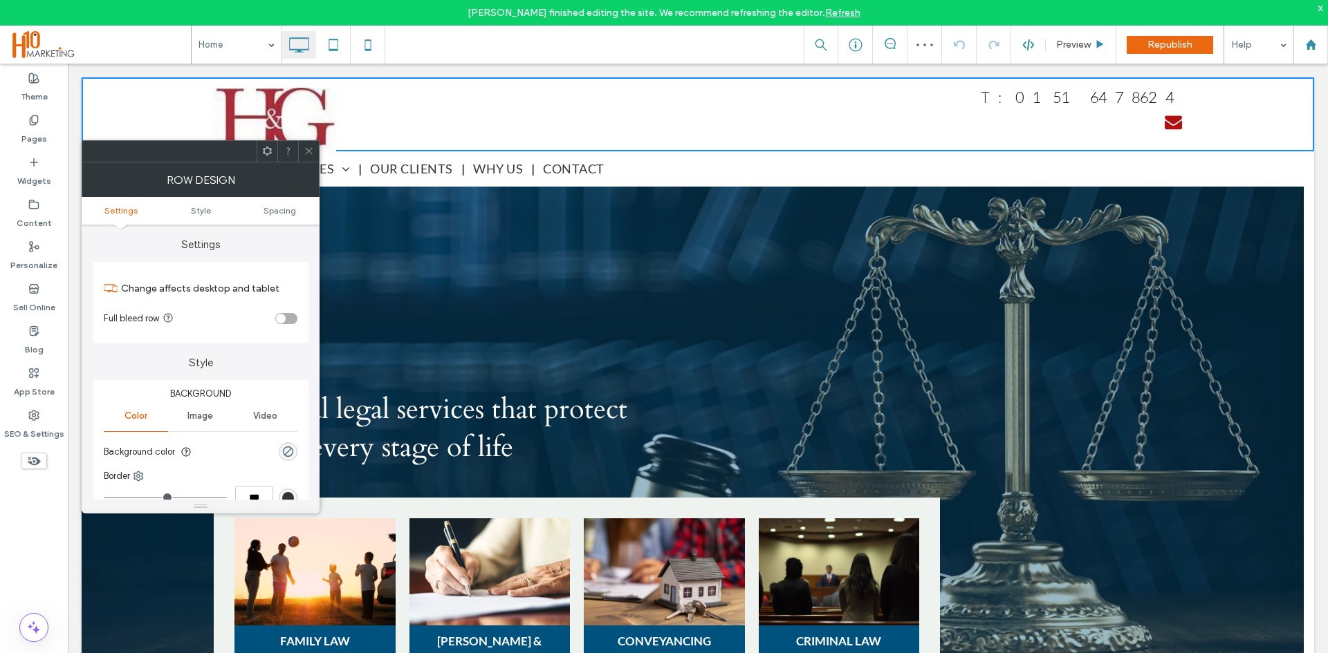
click at [302, 149] on div at bounding box center [308, 151] width 21 height 21
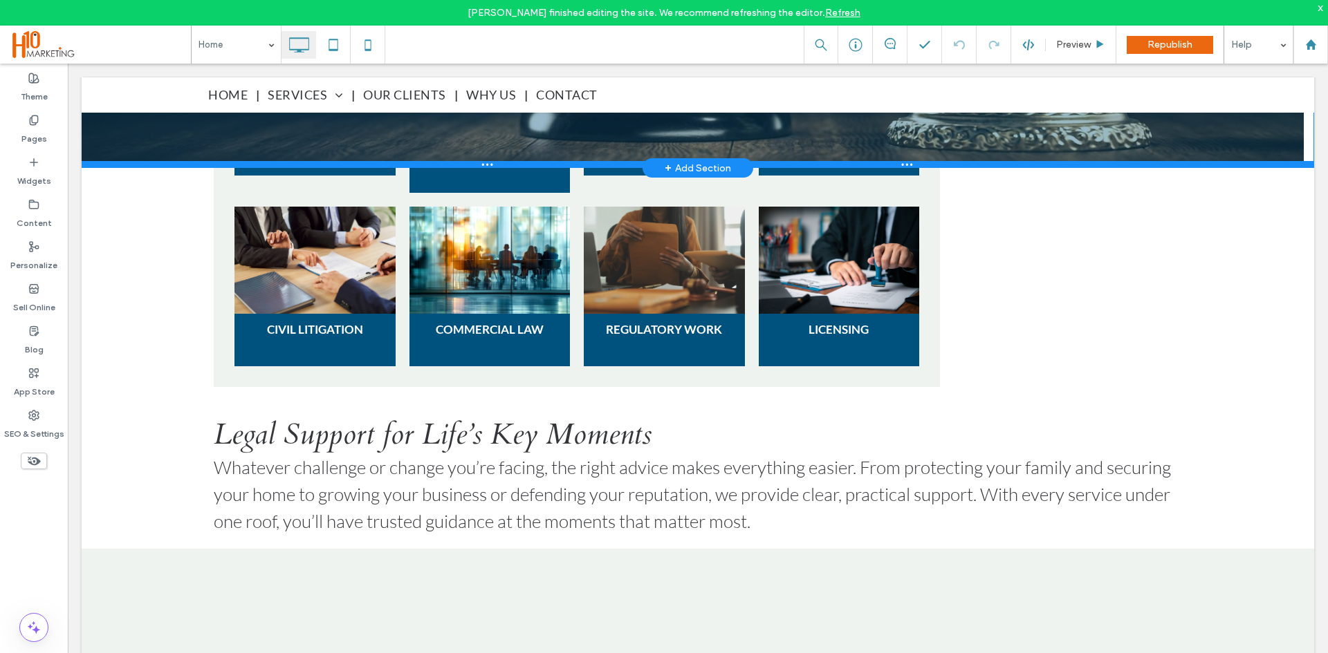
scroll to position [553, 0]
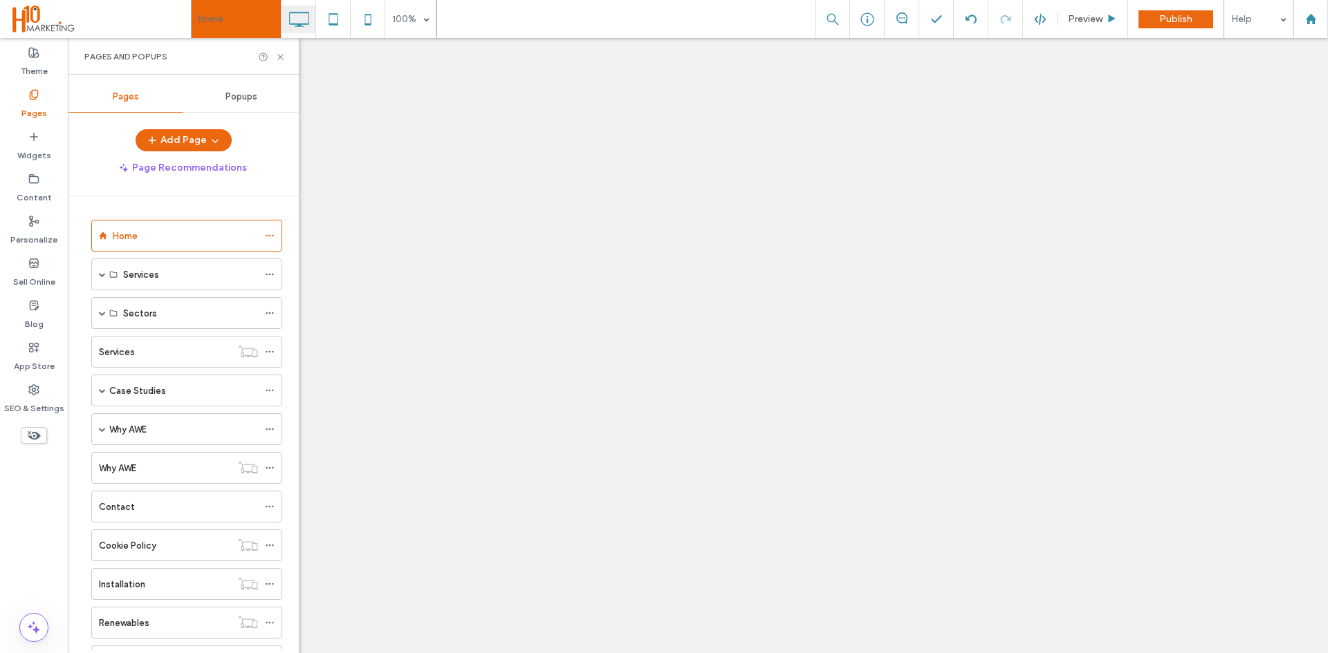
click at [279, 52] on icon at bounding box center [280, 57] width 10 height 10
